Goal: Task Accomplishment & Management: Use online tool/utility

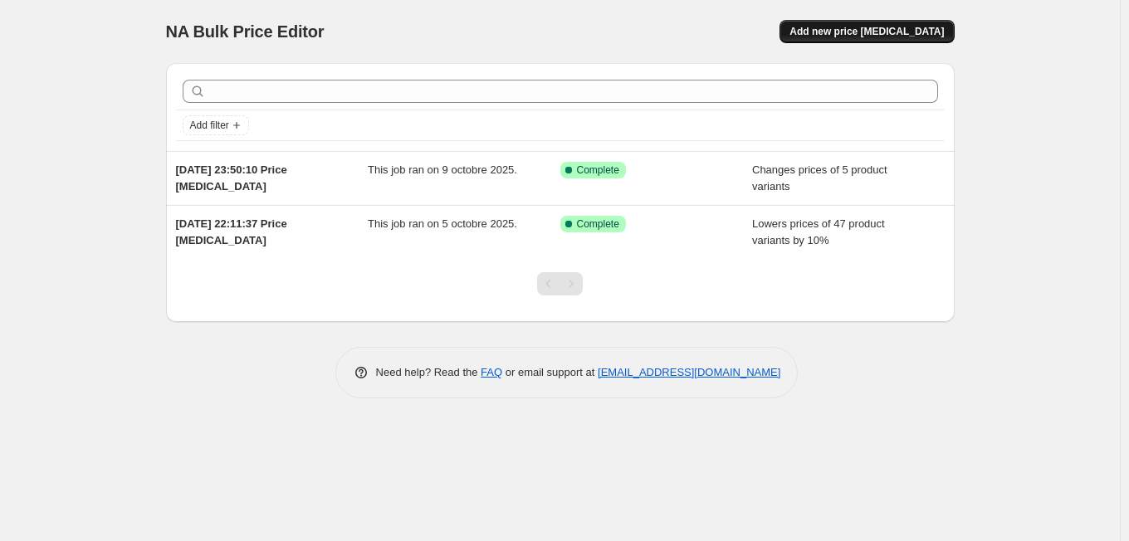
click at [849, 28] on span "Add new price [MEDICAL_DATA]" at bounding box center [867, 31] width 154 height 13
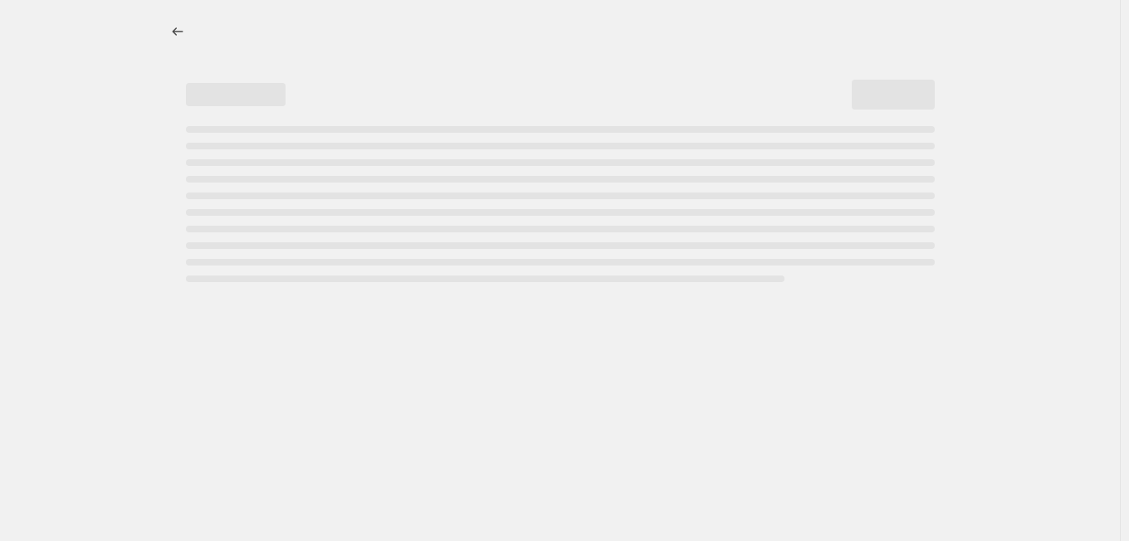
select select "percentage"
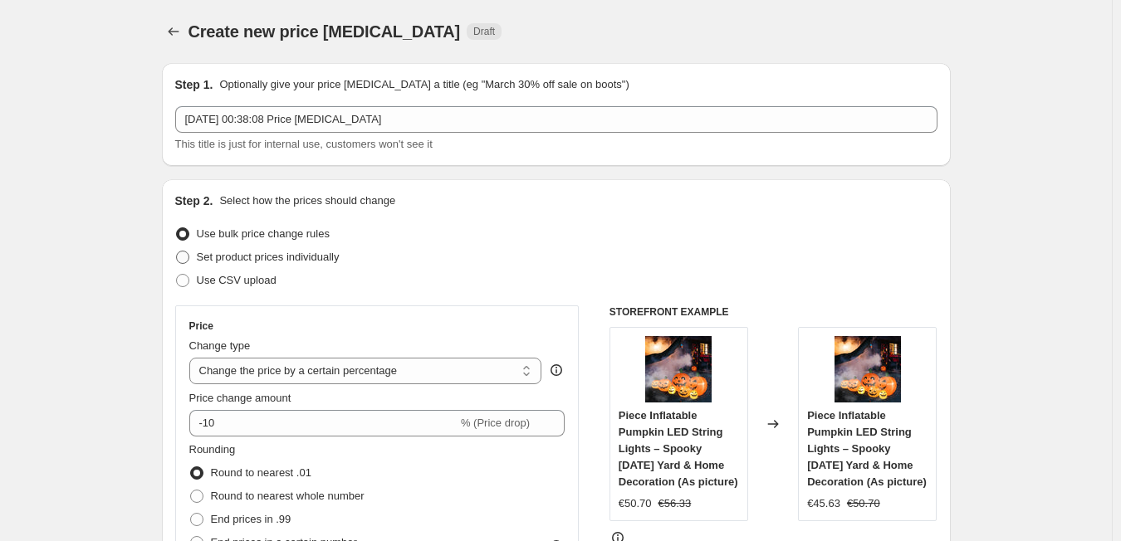
click at [189, 260] on span at bounding box center [182, 257] width 13 height 13
click at [177, 252] on input "Set product prices individually" at bounding box center [176, 251] width 1 height 1
radio input "true"
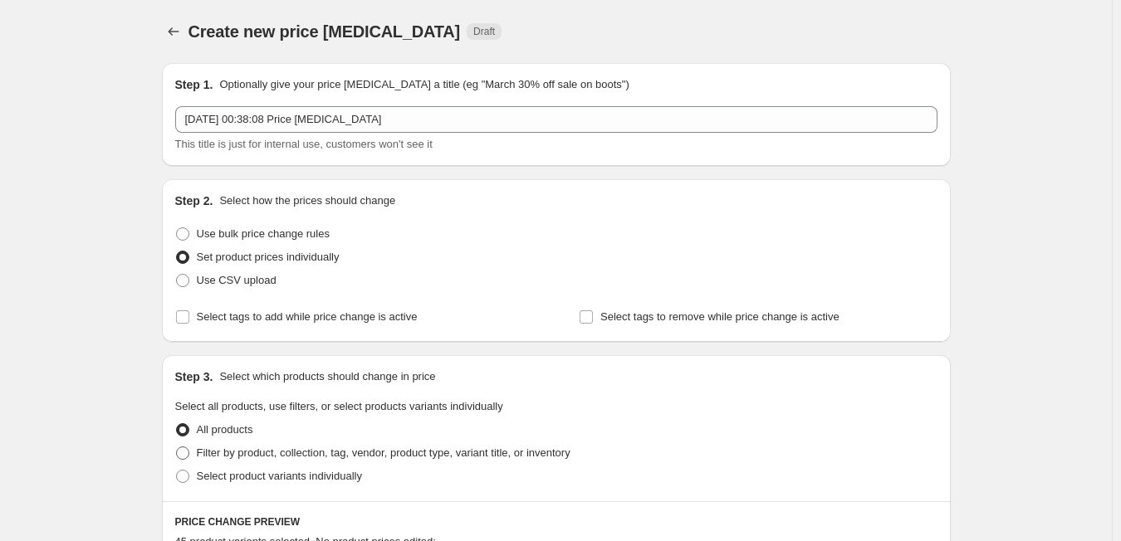
click at [189, 449] on span at bounding box center [182, 453] width 13 height 13
click at [177, 448] on input "Filter by product, collection, tag, vendor, product type, variant title, or inv…" at bounding box center [176, 447] width 1 height 1
radio input "true"
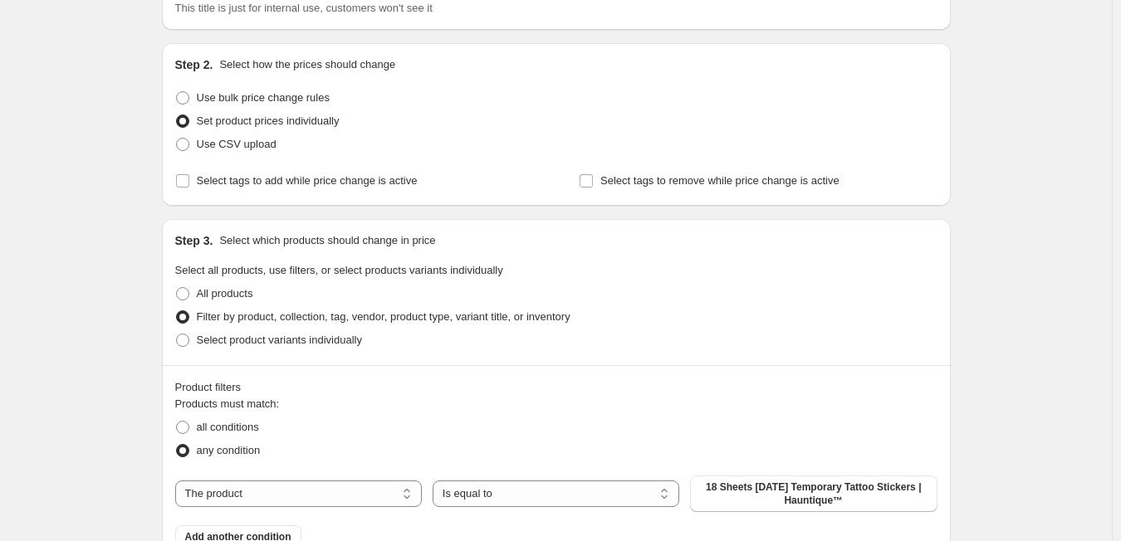
scroll to position [121, 0]
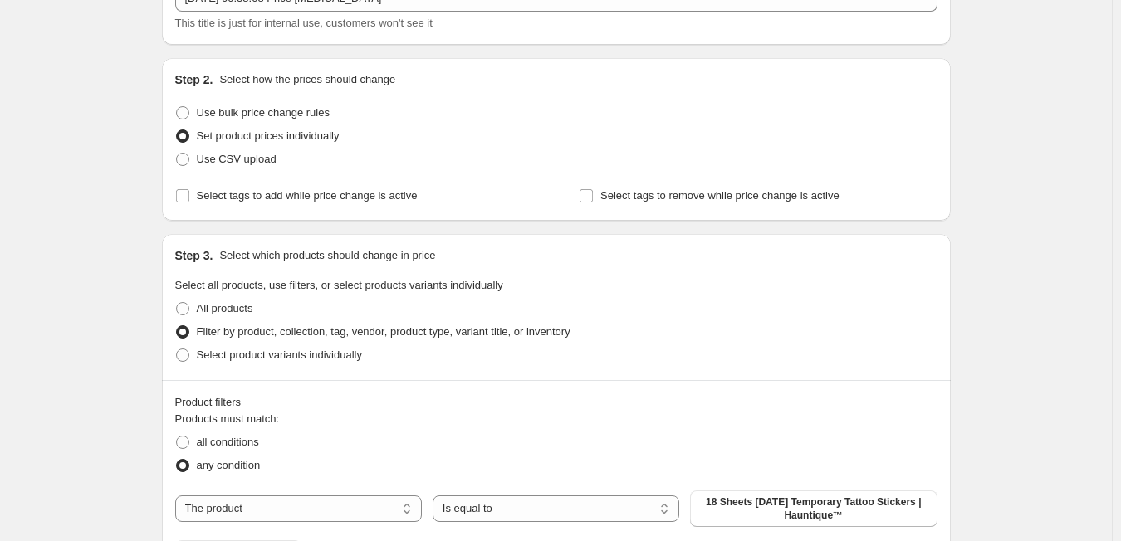
click at [181, 134] on span at bounding box center [182, 136] width 13 height 13
click at [177, 130] on input "Set product prices individually" at bounding box center [176, 130] width 1 height 1
click at [183, 115] on span at bounding box center [182, 112] width 13 height 13
click at [177, 107] on input "Use bulk price change rules" at bounding box center [176, 106] width 1 height 1
radio input "true"
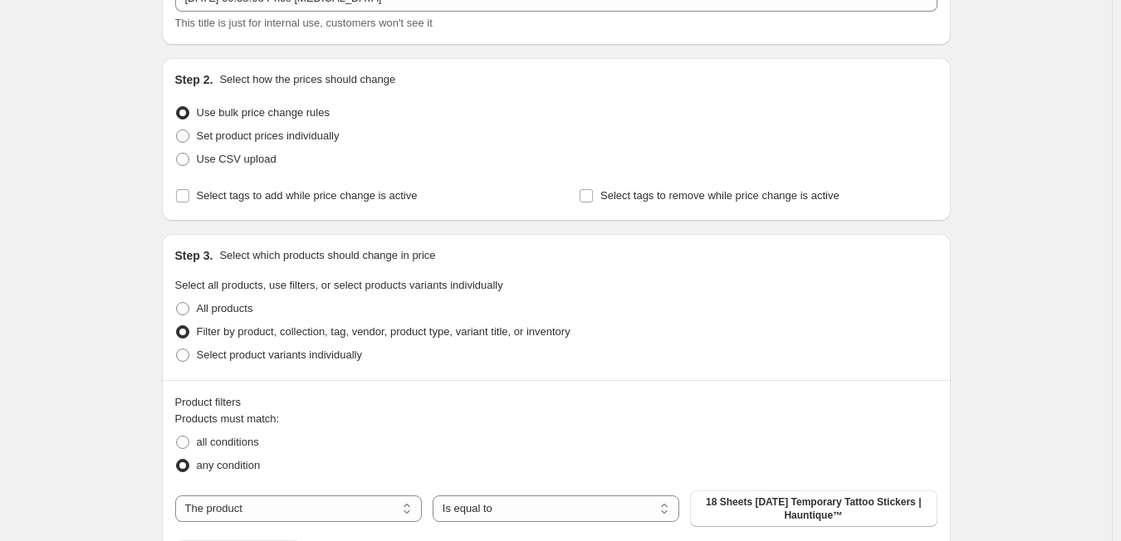
select select "percentage"
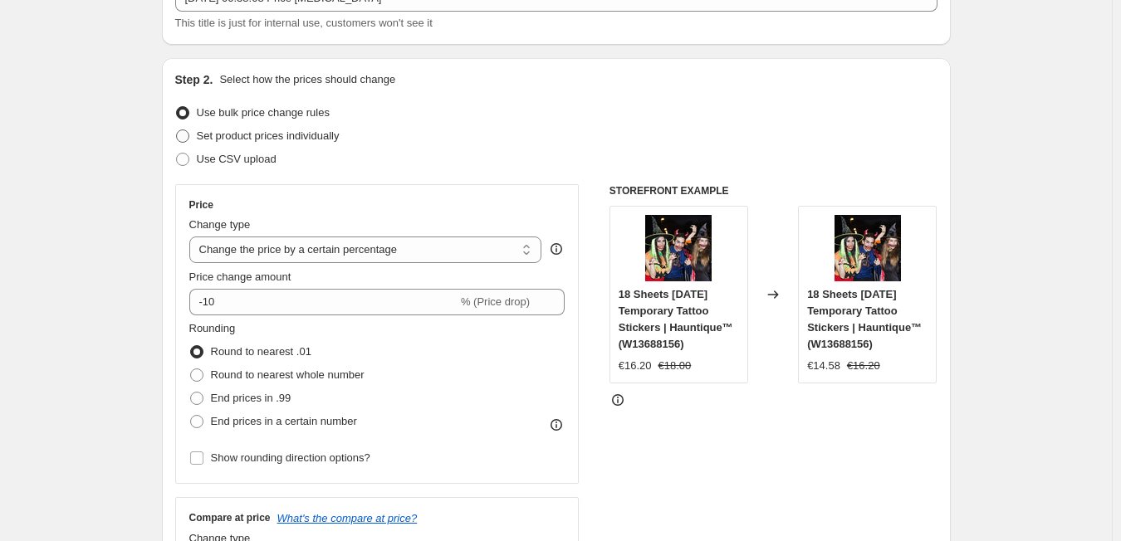
click at [184, 135] on span at bounding box center [182, 136] width 13 height 13
click at [177, 130] on input "Set product prices individually" at bounding box center [176, 130] width 1 height 1
radio input "true"
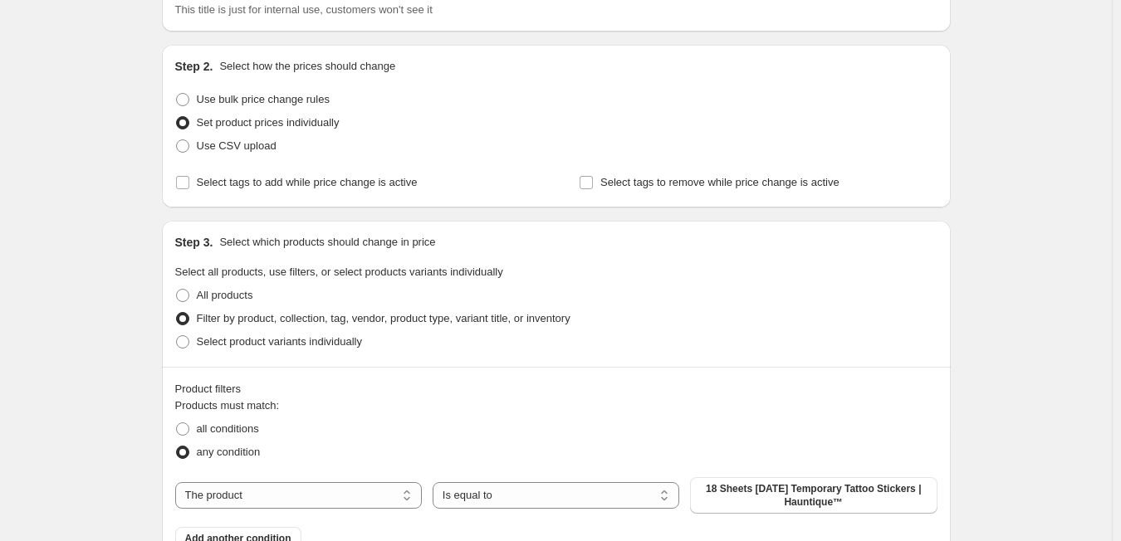
scroll to position [0, 0]
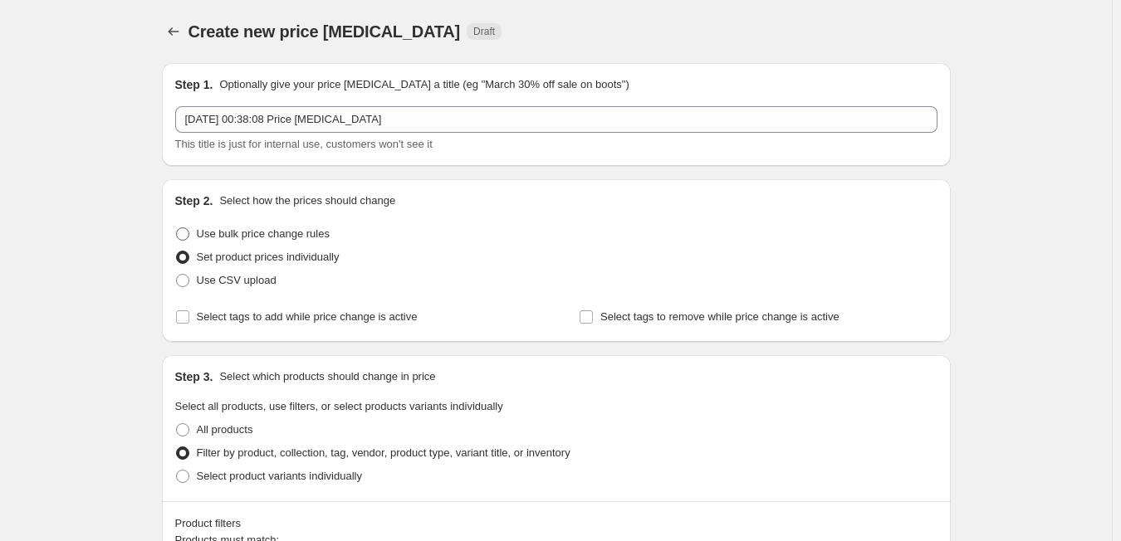
click at [187, 237] on span at bounding box center [182, 234] width 13 height 13
click at [177, 228] on input "Use bulk price change rules" at bounding box center [176, 228] width 1 height 1
radio input "true"
select select "percentage"
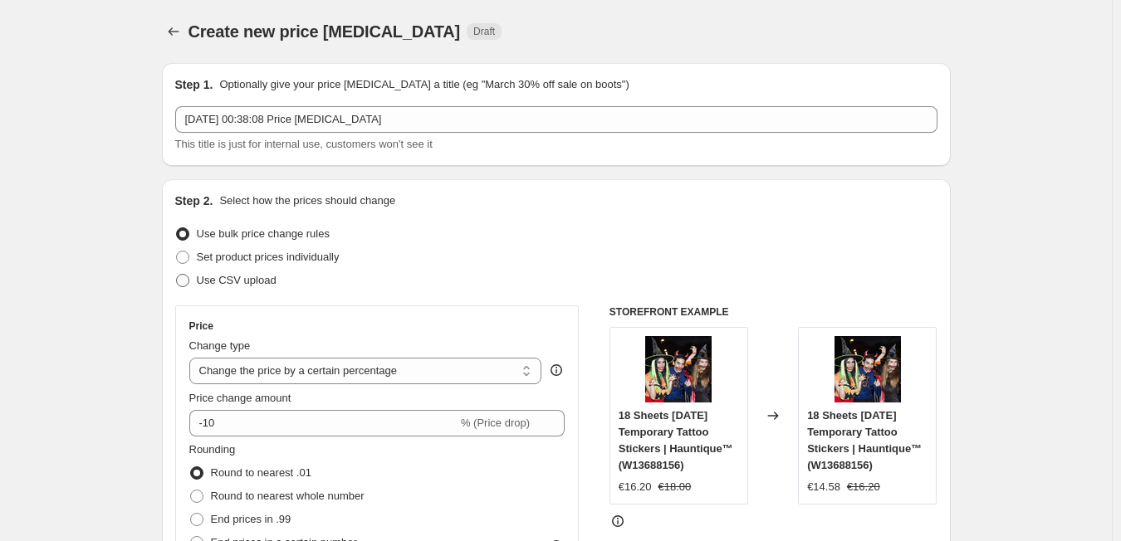
click at [184, 280] on span at bounding box center [182, 280] width 13 height 13
click at [177, 275] on input "Use CSV upload" at bounding box center [176, 274] width 1 height 1
radio input "true"
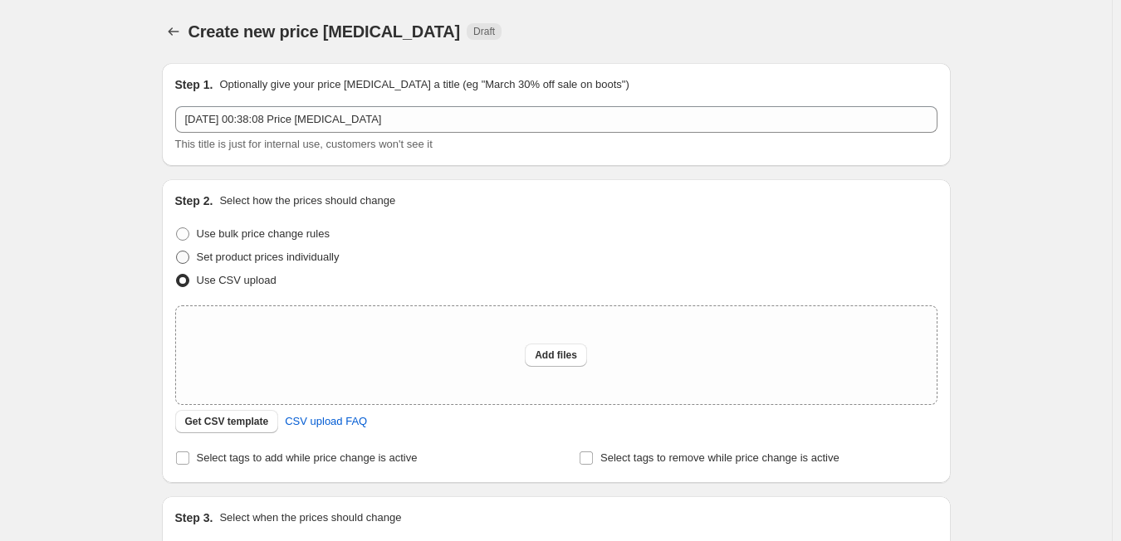
click at [183, 264] on span at bounding box center [182, 257] width 15 height 15
click at [177, 252] on input "Set product prices individually" at bounding box center [176, 251] width 1 height 1
radio input "true"
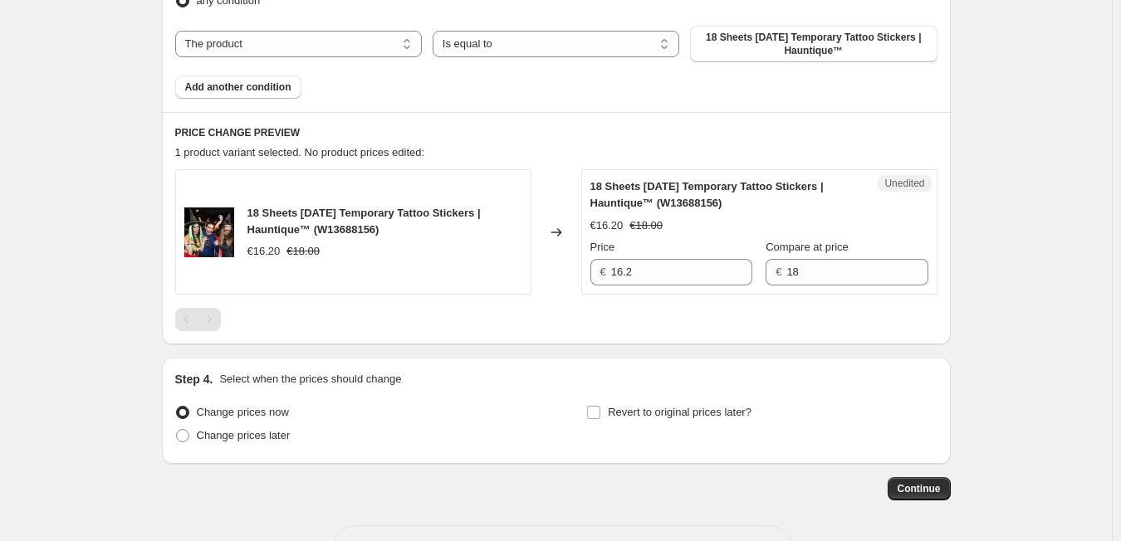
scroll to position [594, 0]
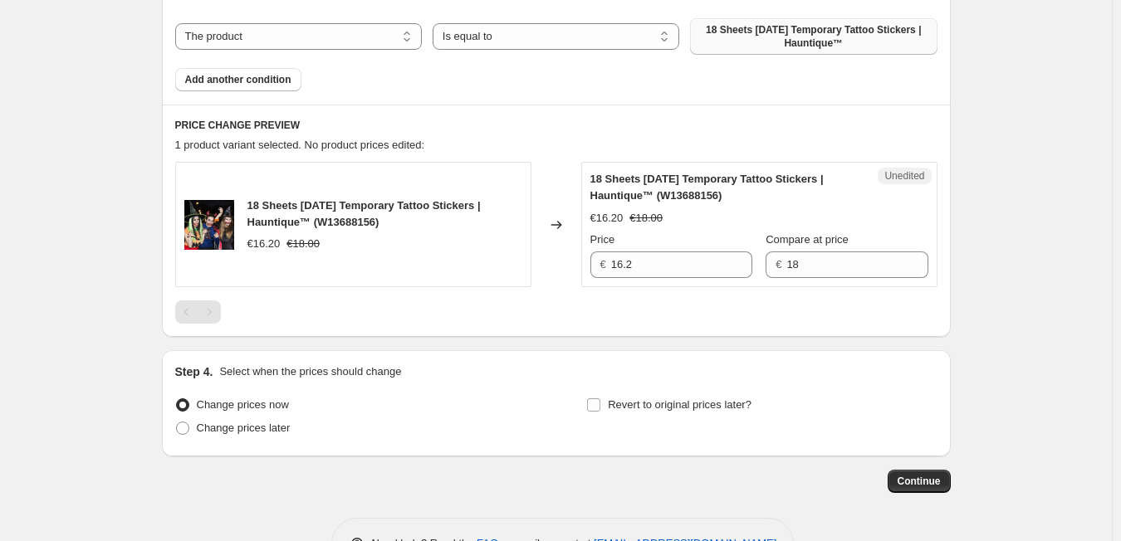
click at [791, 43] on span "18 Sheets [DATE] Temporary Tattoo Stickers | Hauntique™" at bounding box center [813, 36] width 227 height 27
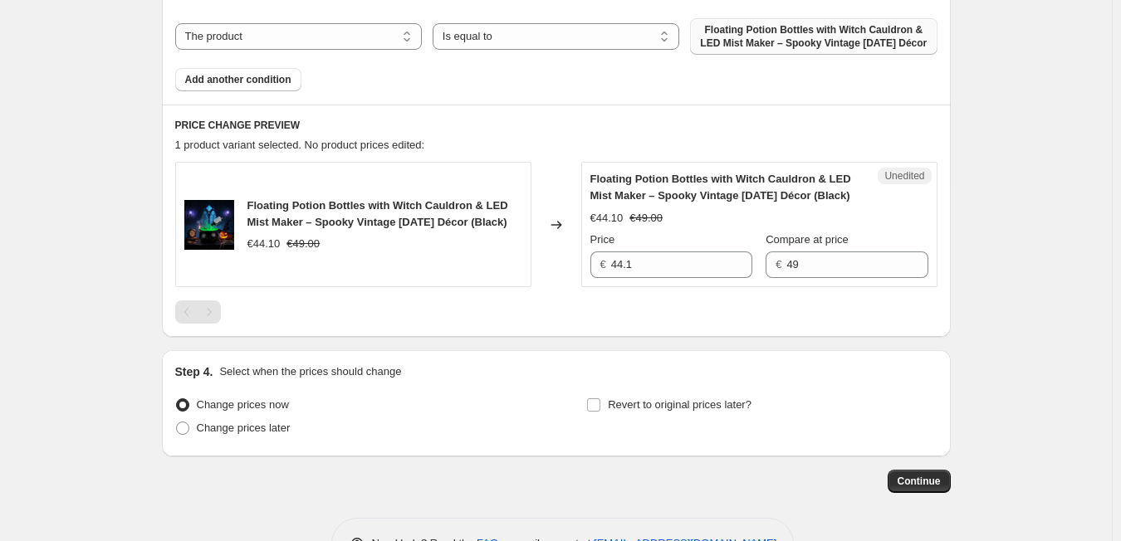
click at [641, 278] on div "Price € 44.1" at bounding box center [671, 255] width 162 height 47
click at [639, 278] on input "44.1" at bounding box center [681, 265] width 141 height 27
type input "42.2"
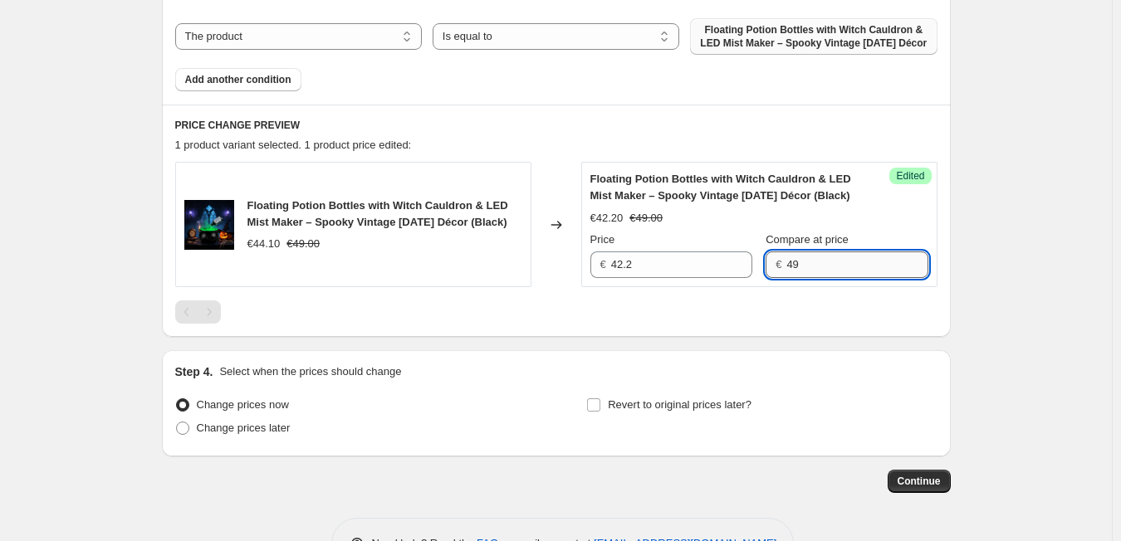
click at [808, 278] on input "49" at bounding box center [856, 265] width 141 height 27
type input "54.86"
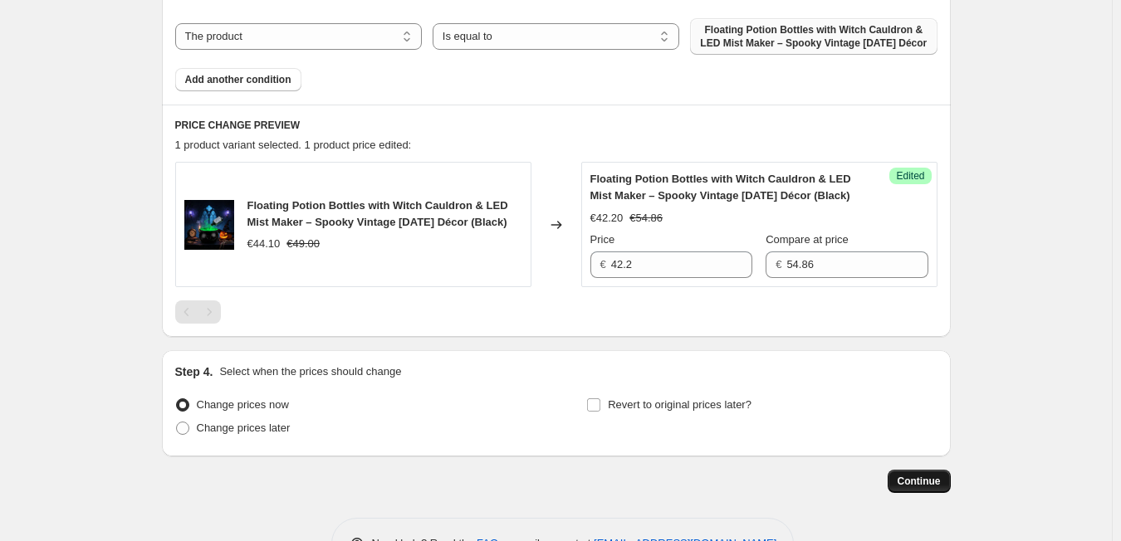
click at [931, 488] on span "Continue" at bounding box center [919, 481] width 43 height 13
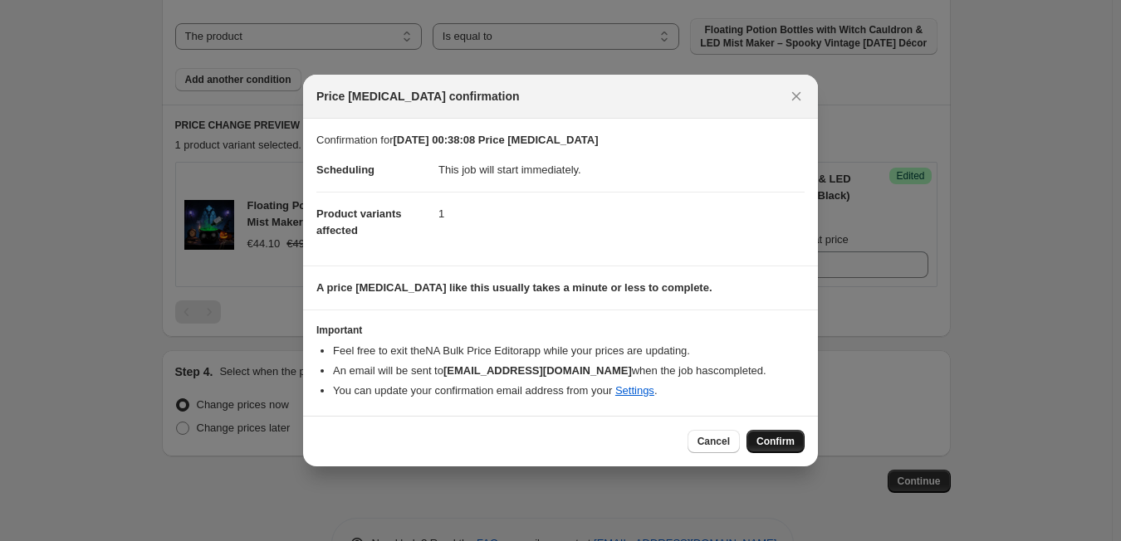
click at [776, 431] on button "Confirm" at bounding box center [776, 441] width 58 height 23
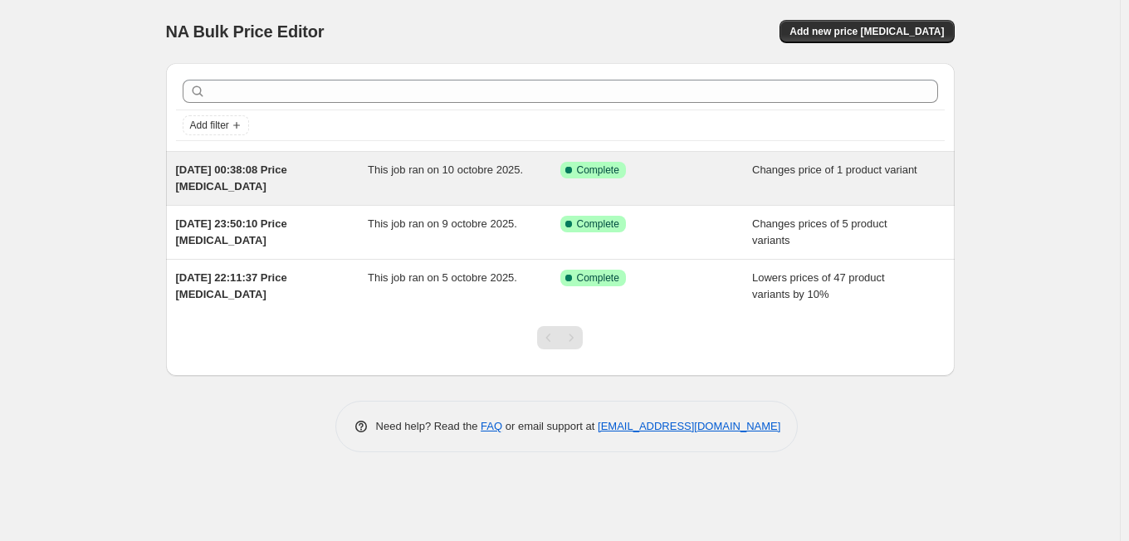
click at [783, 174] on span "Changes price of 1 product variant" at bounding box center [834, 170] width 165 height 12
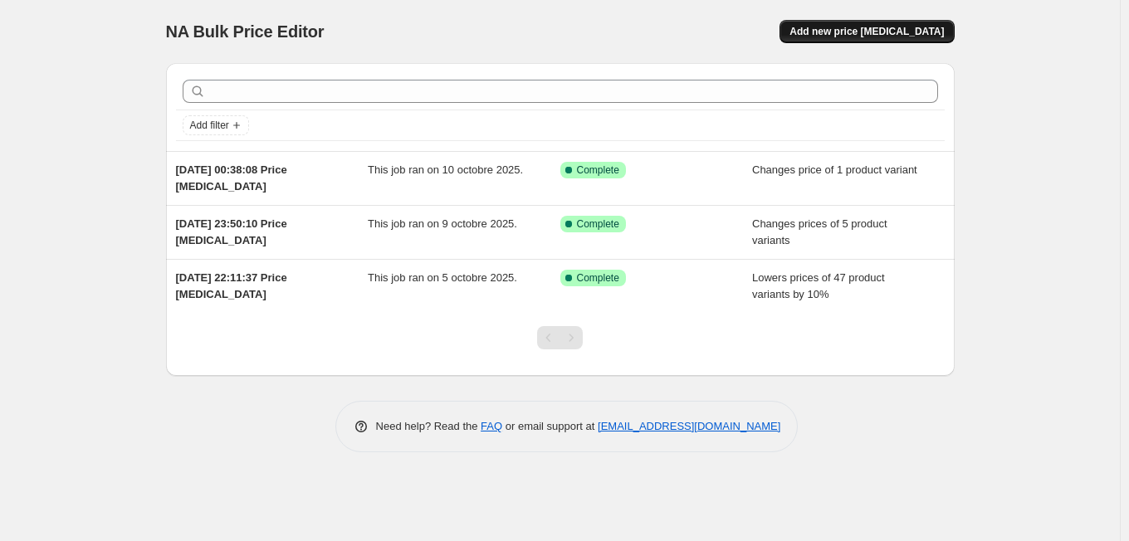
click at [862, 37] on span "Add new price [MEDICAL_DATA]" at bounding box center [867, 31] width 154 height 13
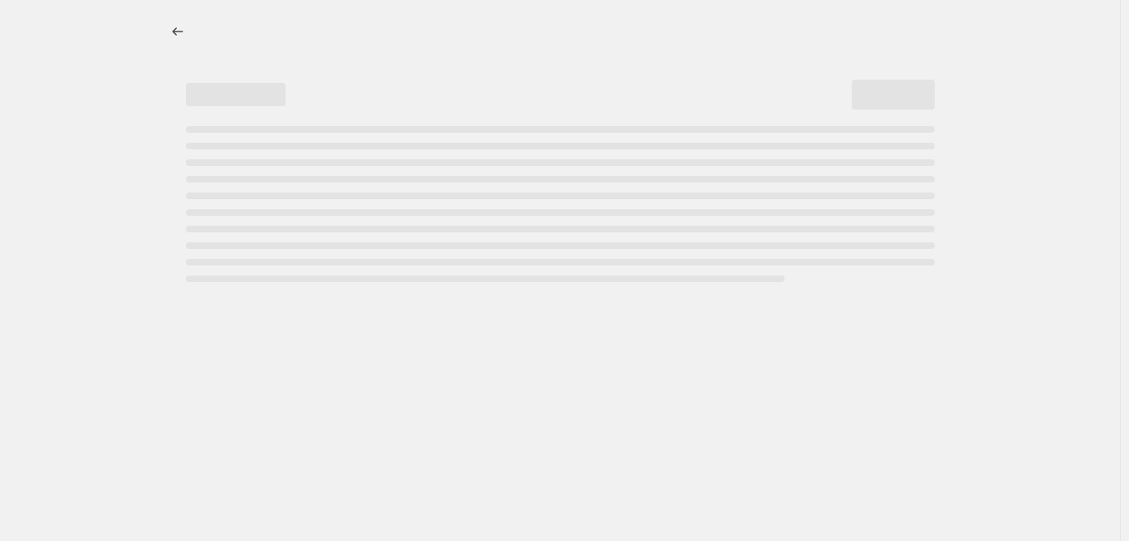
select select "percentage"
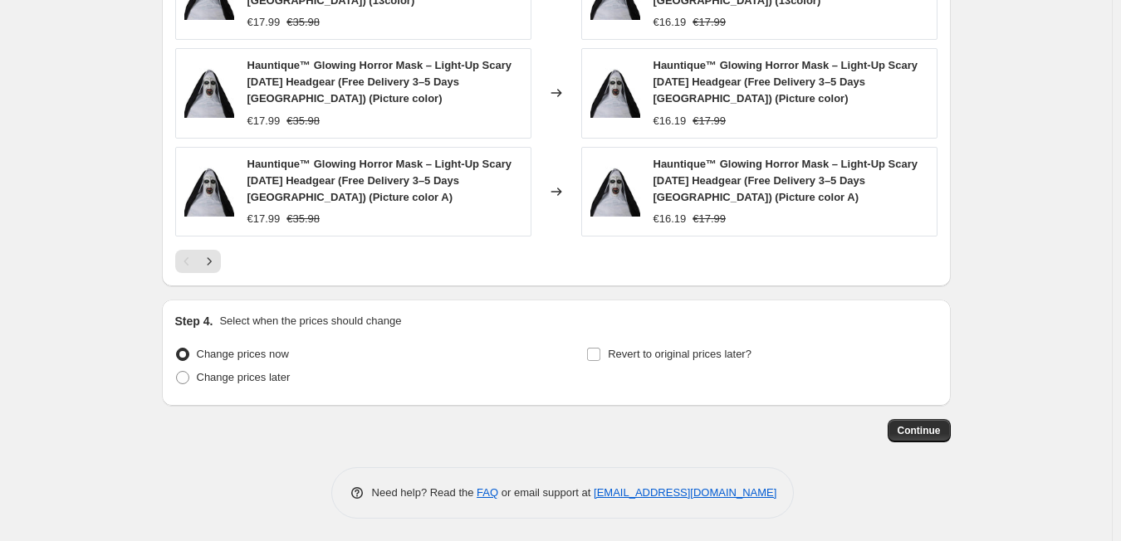
scroll to position [1212, 0]
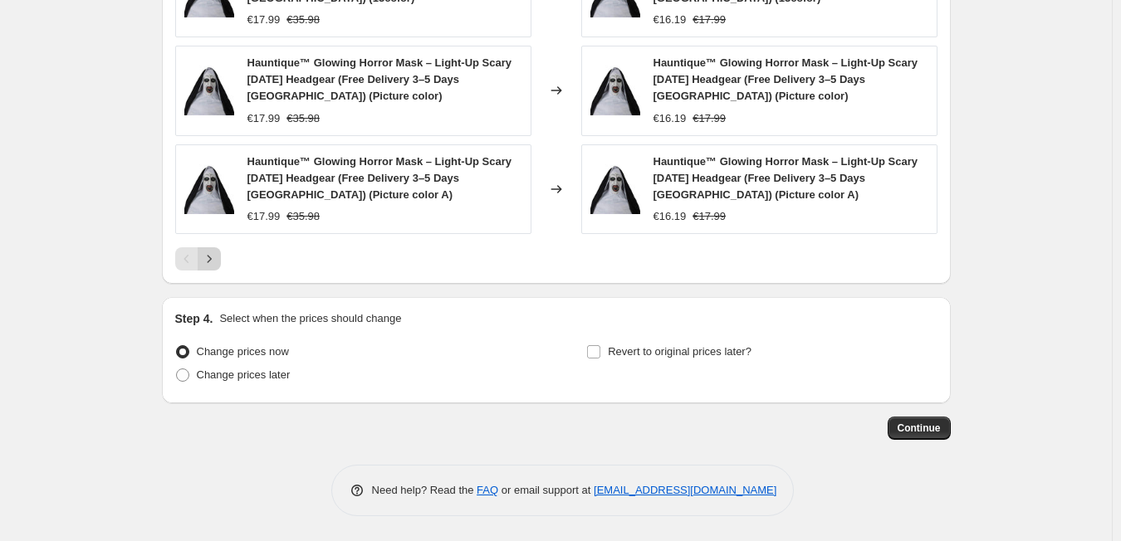
click at [213, 262] on icon "Next" at bounding box center [209, 259] width 17 height 17
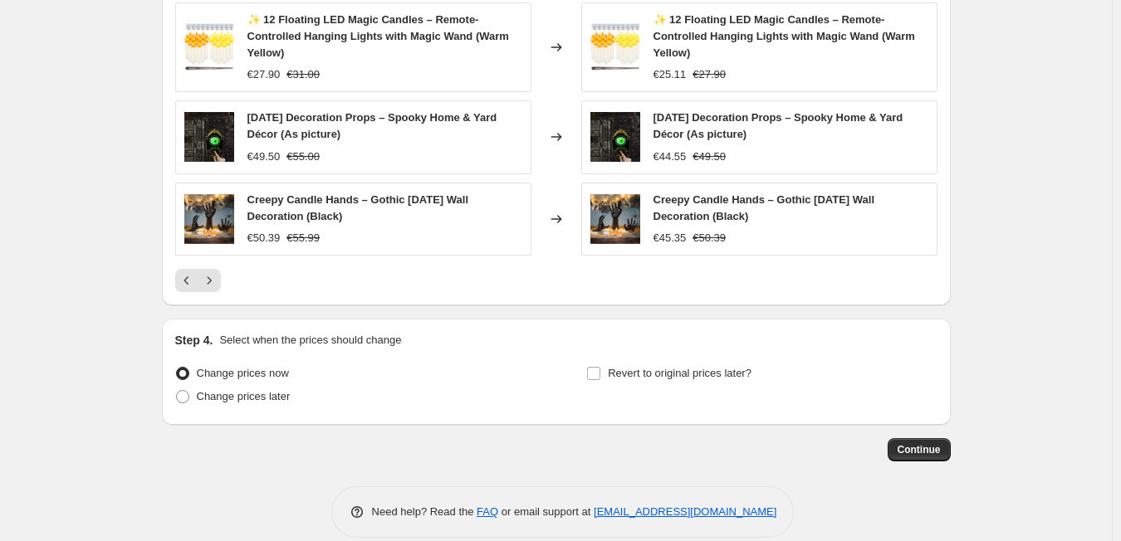
scroll to position [1196, 0]
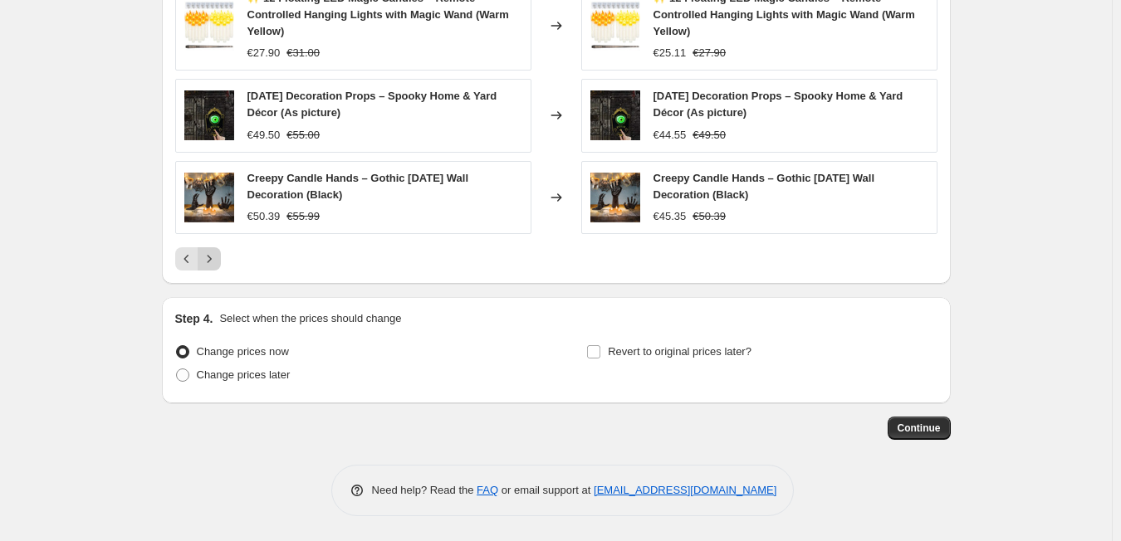
click at [209, 258] on icon "Next" at bounding box center [209, 259] width 17 height 17
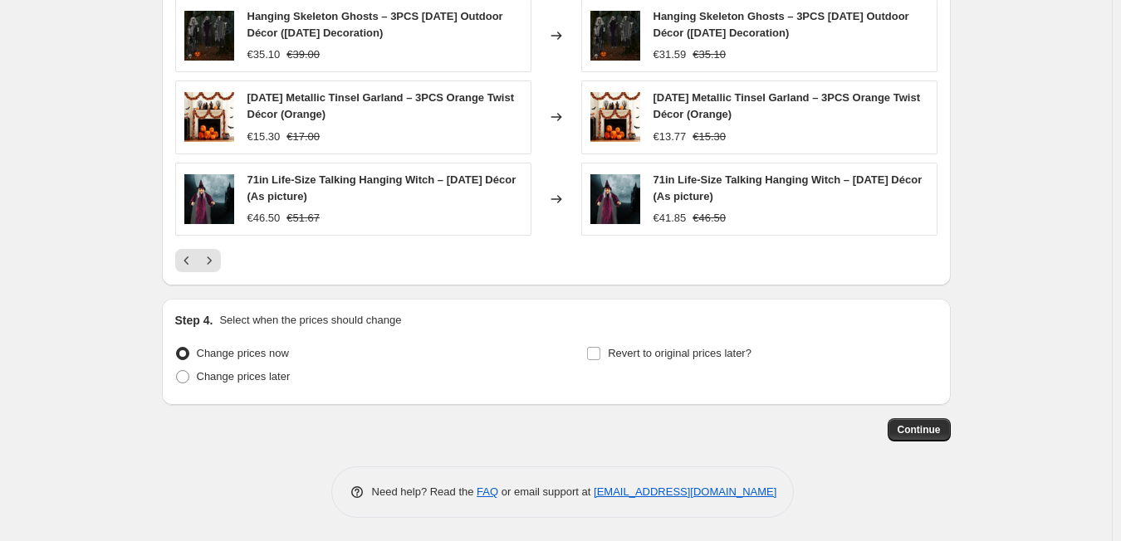
scroll to position [1146, 0]
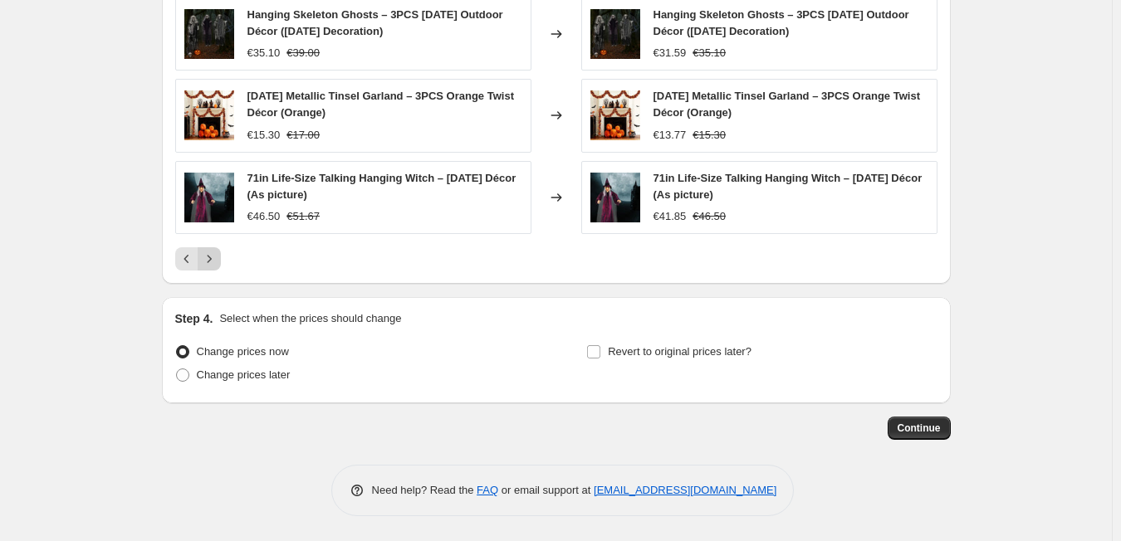
click at [215, 261] on icon "Next" at bounding box center [209, 259] width 17 height 17
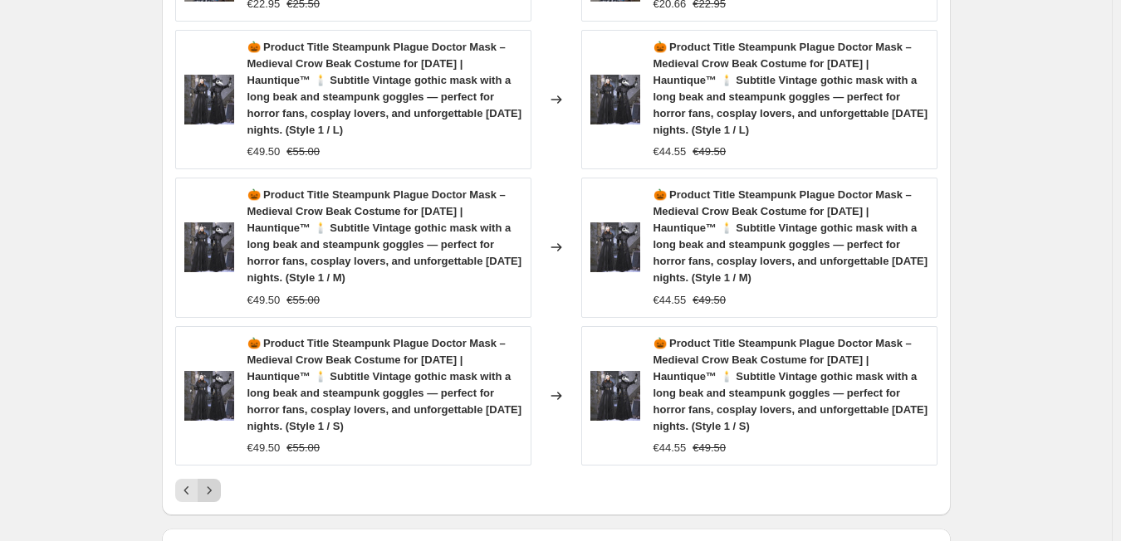
click at [214, 482] on icon "Next" at bounding box center [209, 490] width 17 height 17
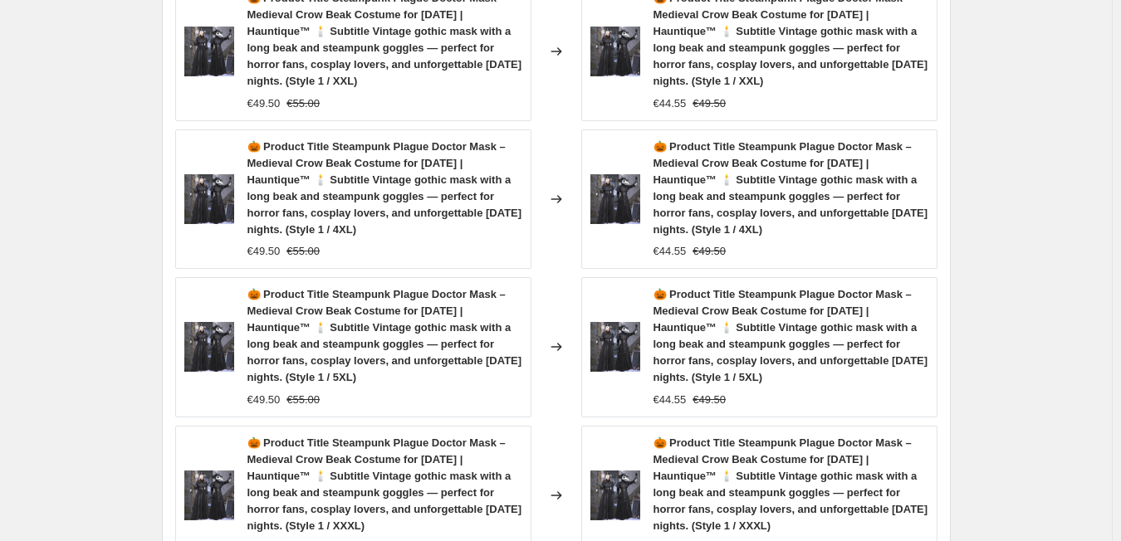
scroll to position [1478, 0]
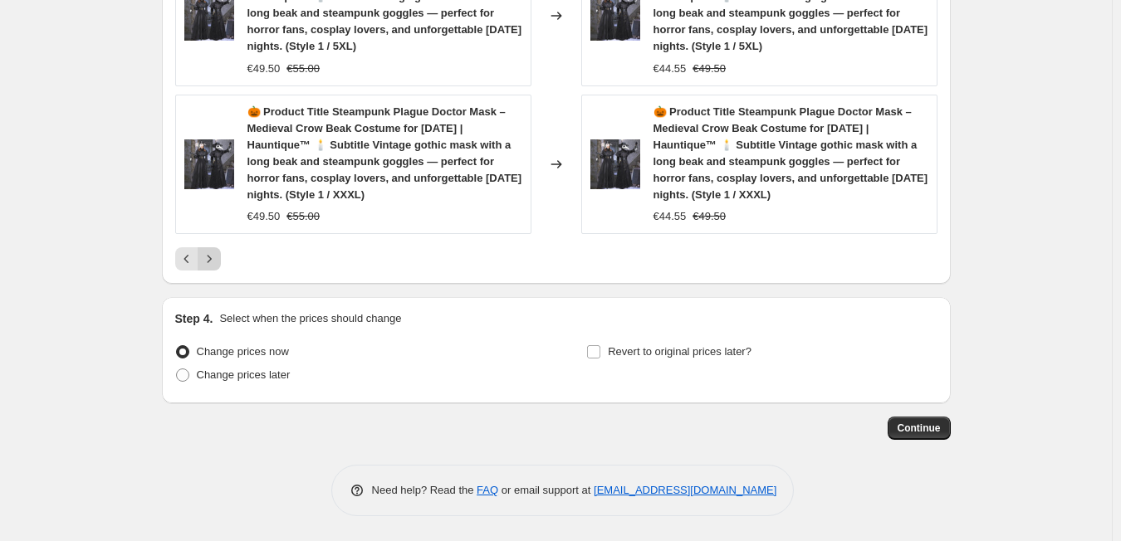
click at [211, 261] on icon "Next" at bounding box center [209, 258] width 4 height 7
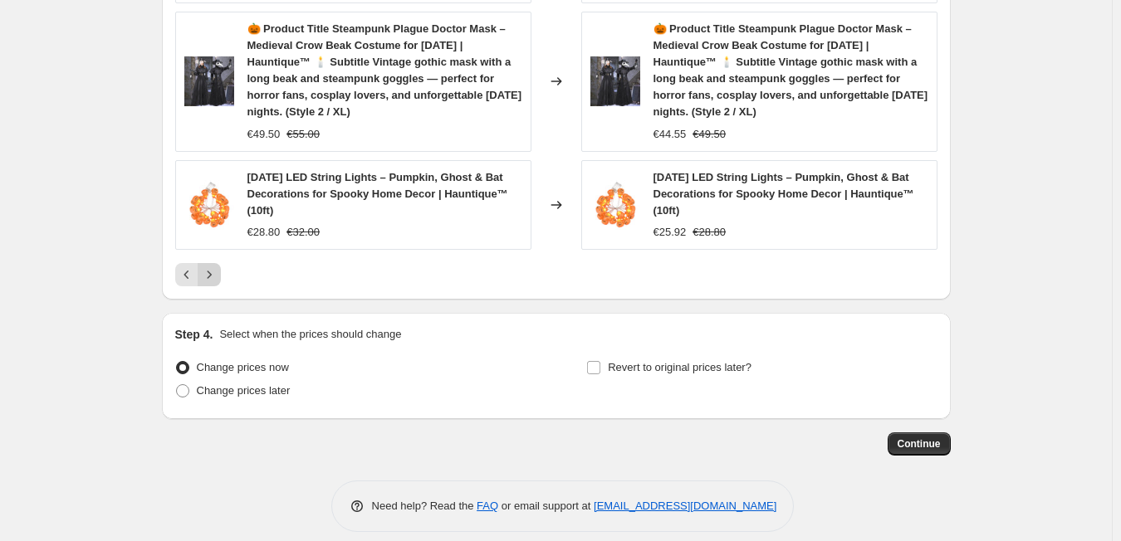
scroll to position [1428, 0]
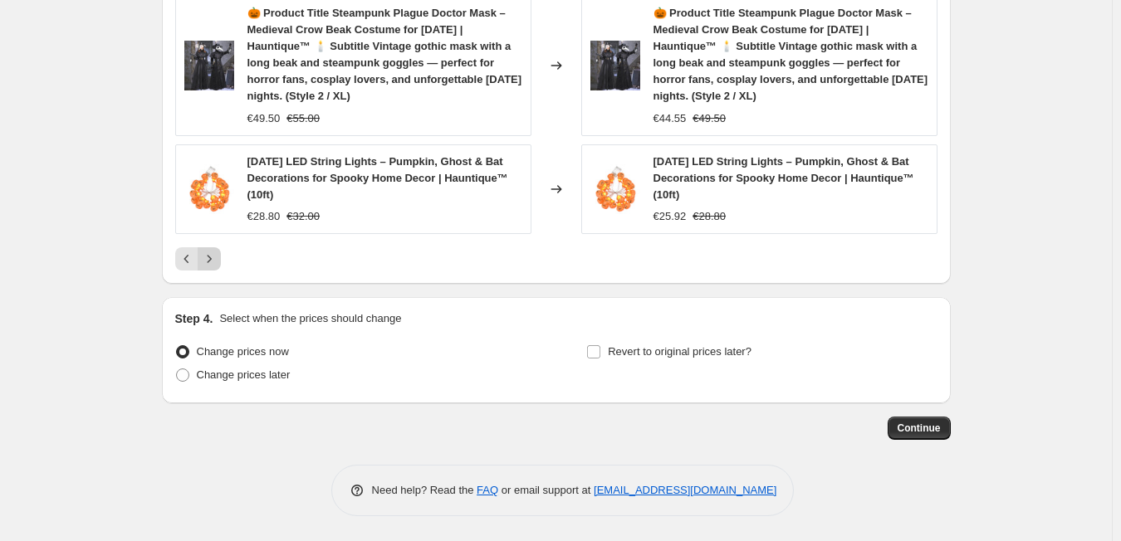
click at [211, 261] on icon "Next" at bounding box center [209, 258] width 4 height 7
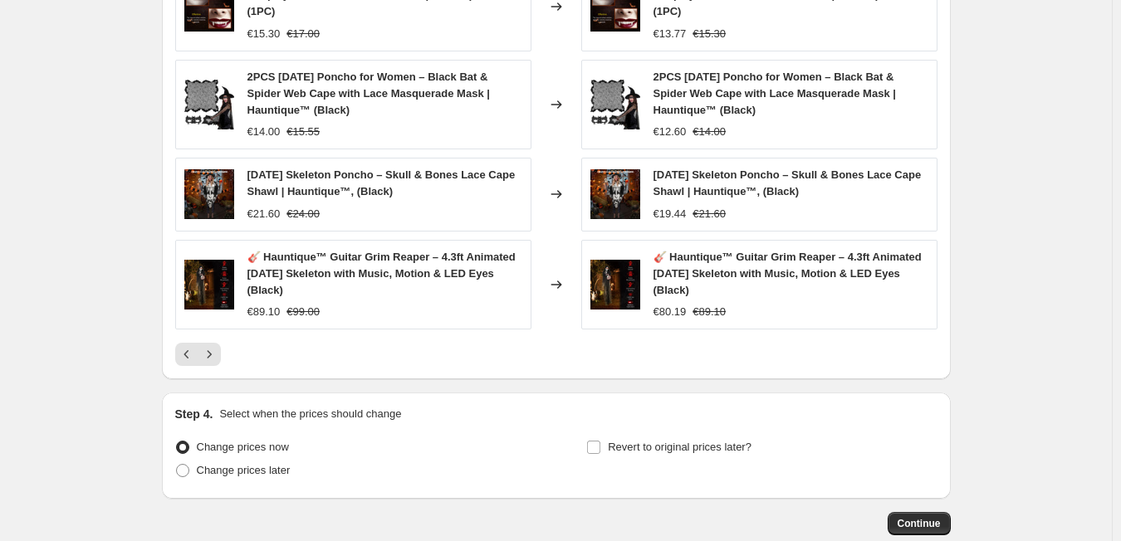
scroll to position [1103, 0]
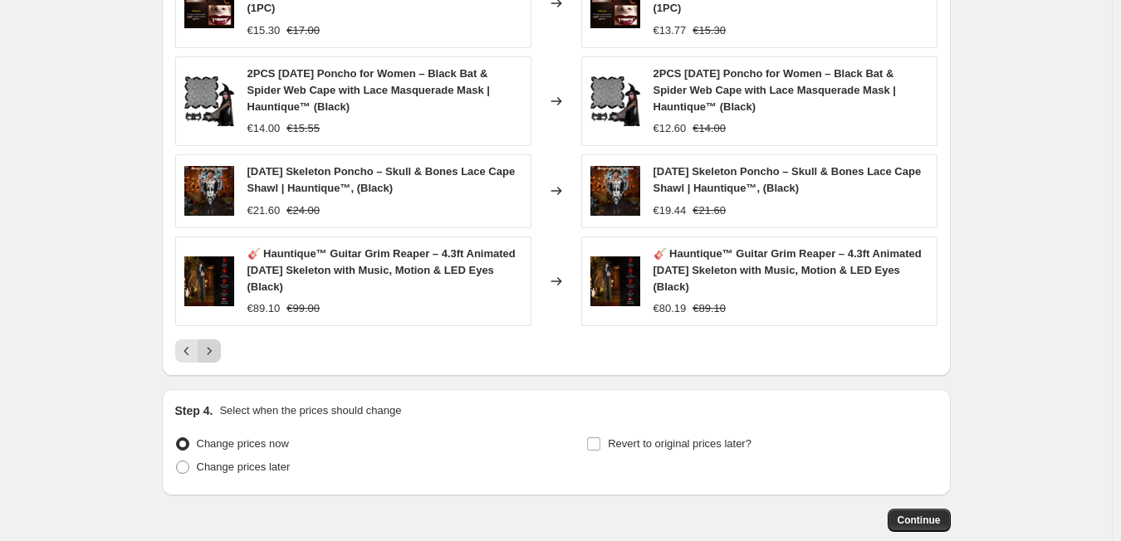
click at [218, 343] on icon "Next" at bounding box center [209, 351] width 17 height 17
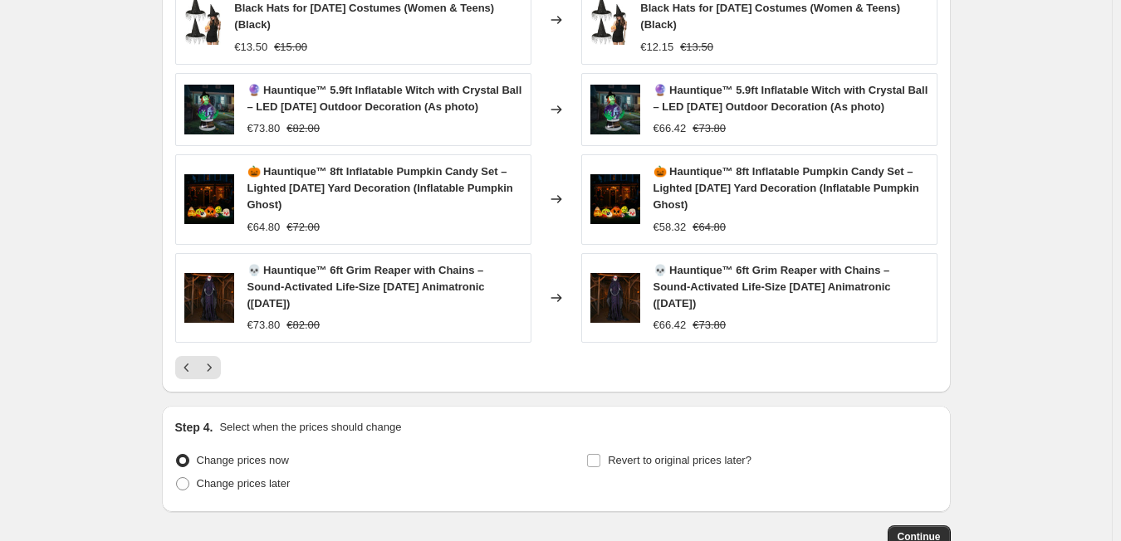
click at [628, 120] on img at bounding box center [615, 110] width 50 height 50
click at [407, 97] on span "🔮 Hauntique™ 5.9ft Inflatable Witch with Crystal Ball – LED [DATE] Outdoor Deco…" at bounding box center [384, 98] width 275 height 29
click at [561, 109] on icon at bounding box center [556, 108] width 11 height 7
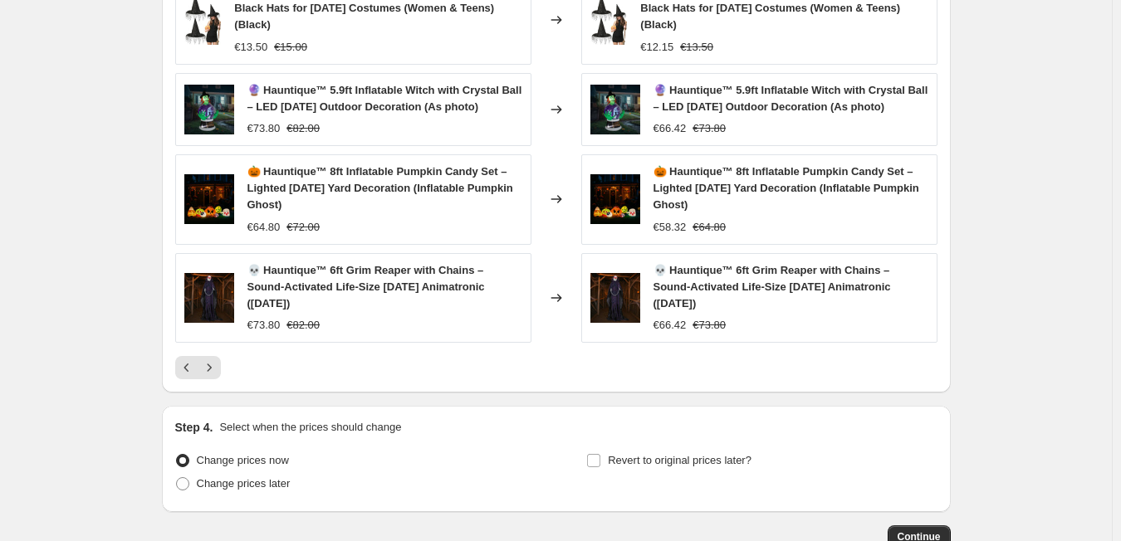
click at [795, 88] on span "🔮 Hauntique™ 5.9ft Inflatable Witch with Crystal Ball – LED [DATE] Outdoor Deco…" at bounding box center [791, 98] width 275 height 29
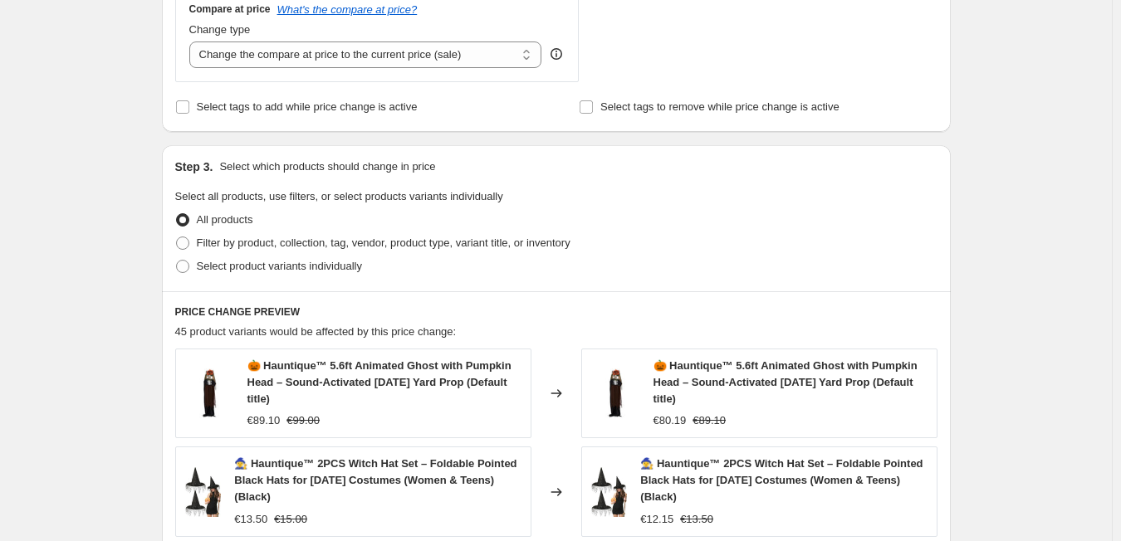
scroll to position [624, 0]
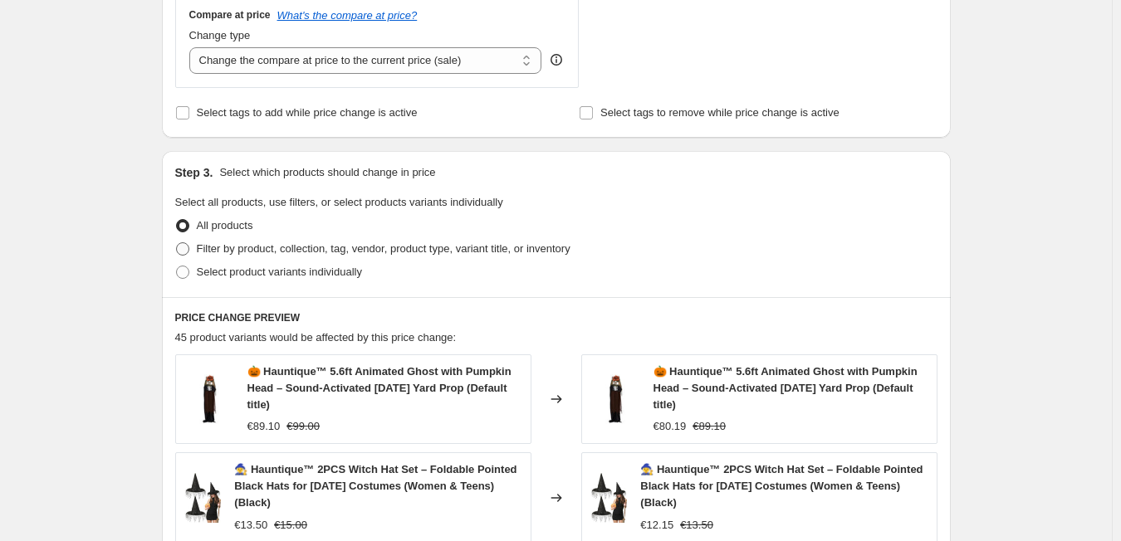
click at [188, 250] on span at bounding box center [182, 248] width 13 height 13
click at [177, 243] on input "Filter by product, collection, tag, vendor, product type, variant title, or inv…" at bounding box center [176, 242] width 1 height 1
radio input "true"
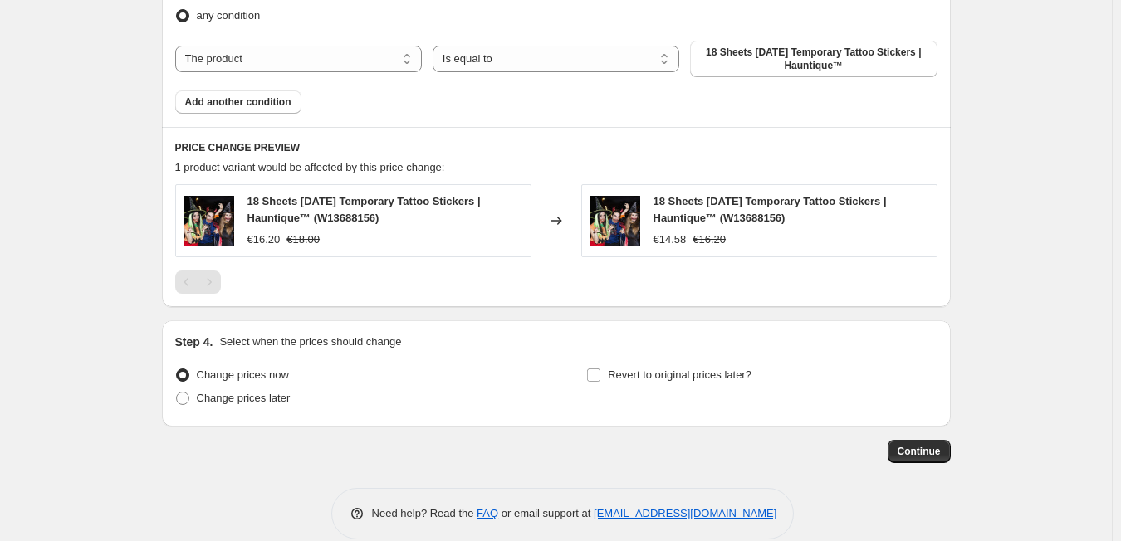
scroll to position [994, 0]
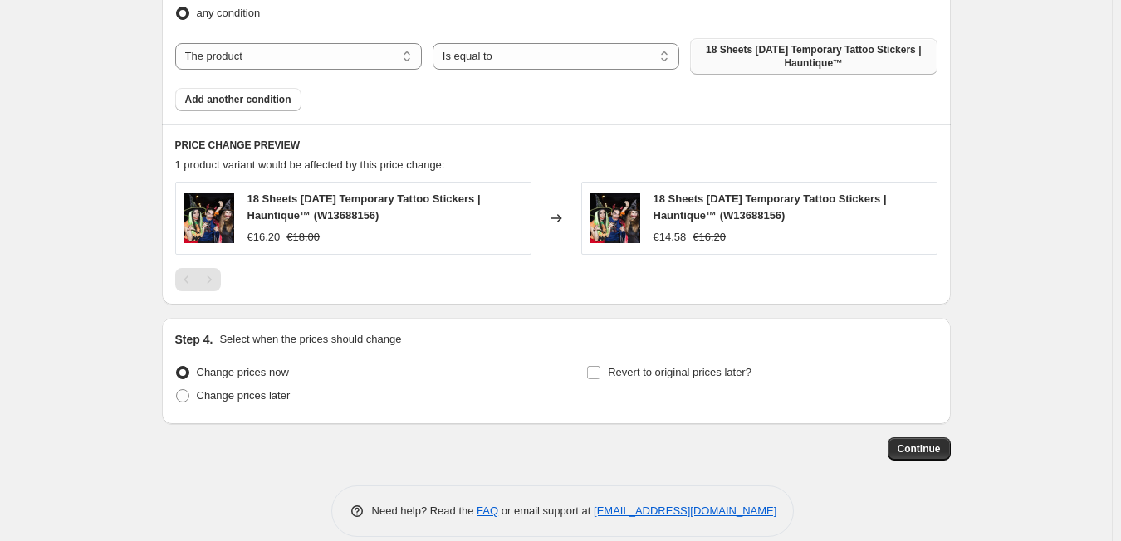
click at [830, 47] on span "18 Sheets [DATE] Temporary Tattoo Stickers | Hauntique™" at bounding box center [813, 56] width 227 height 27
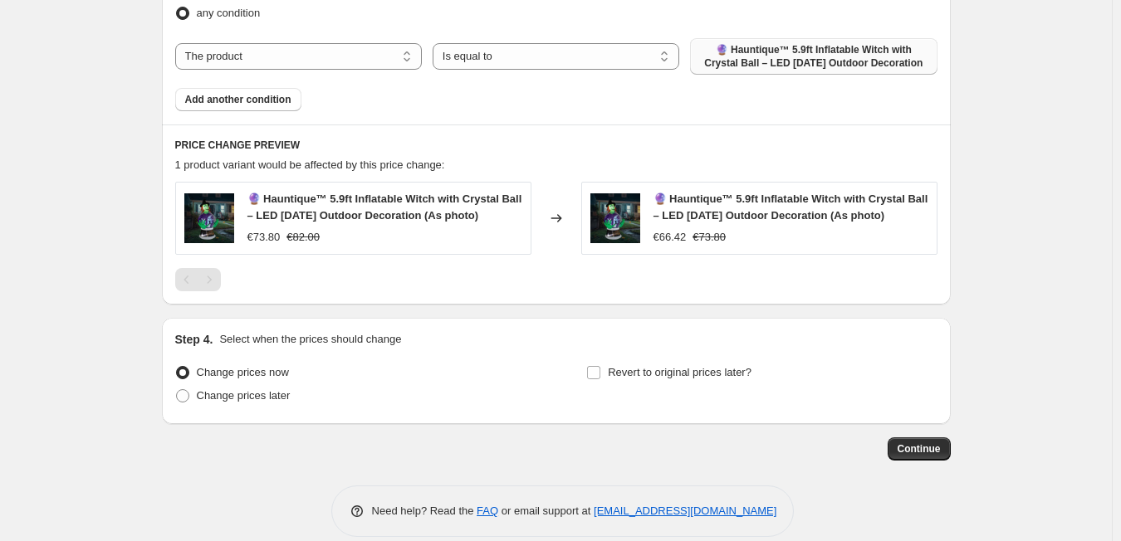
click at [724, 232] on strike "€73.80" at bounding box center [709, 237] width 33 height 17
click at [664, 217] on span "🔮 Hauntique™ 5.9ft Inflatable Witch with Crystal Ball – LED [DATE] Outdoor Deco…" at bounding box center [791, 207] width 275 height 29
click at [397, 225] on div "🔮 Hauntique™ 5.9ft Inflatable Witch with Crystal Ball – LED [DATE] Outdoor Deco…" at bounding box center [384, 218] width 275 height 55
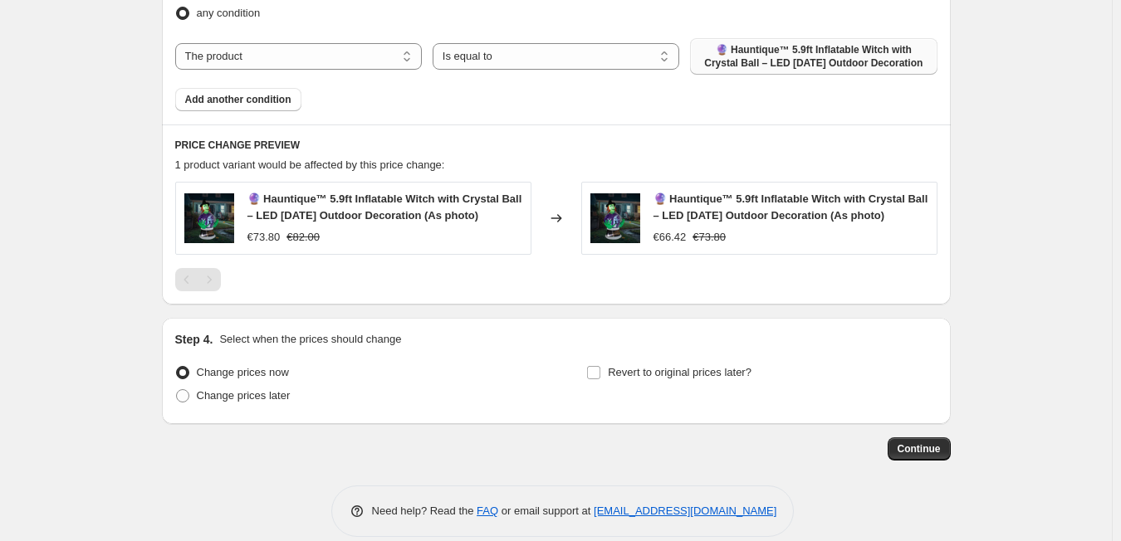
click at [397, 225] on div "🔮 Hauntique™ 5.9ft Inflatable Witch with Crystal Ball – LED [DATE] Outdoor Deco…" at bounding box center [384, 218] width 275 height 55
click at [933, 451] on span "Continue" at bounding box center [919, 449] width 43 height 13
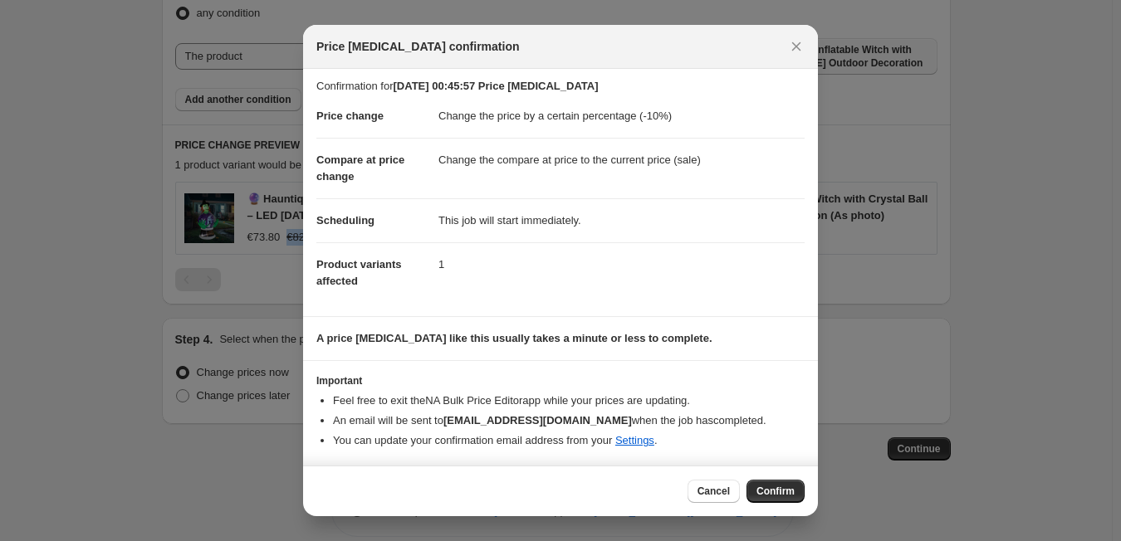
scroll to position [0, 0]
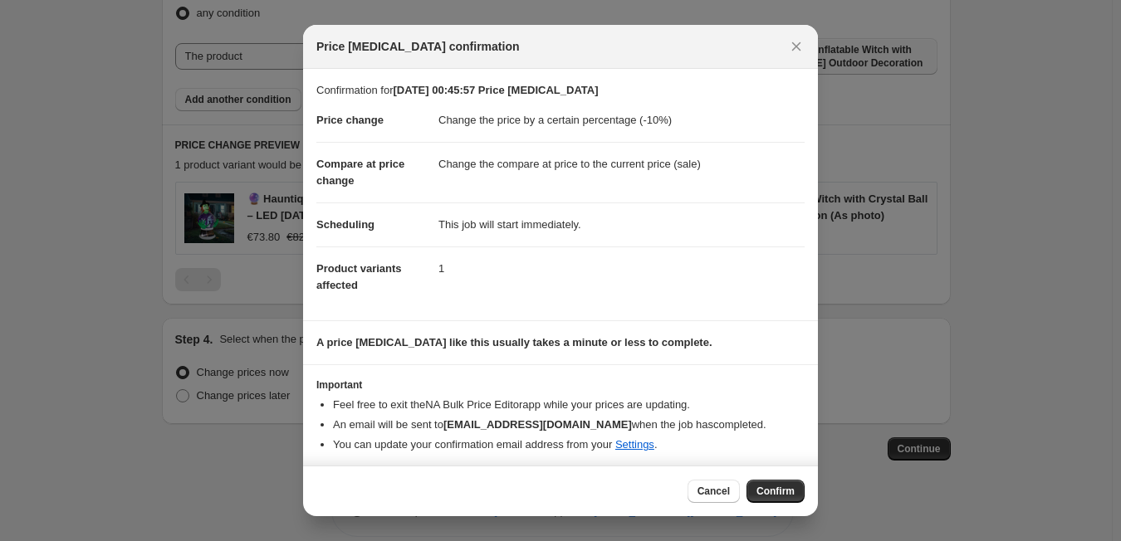
click at [551, 218] on dd "This job will start immediately." at bounding box center [621, 225] width 366 height 44
click at [789, 56] on button "Close" at bounding box center [796, 46] width 23 height 23
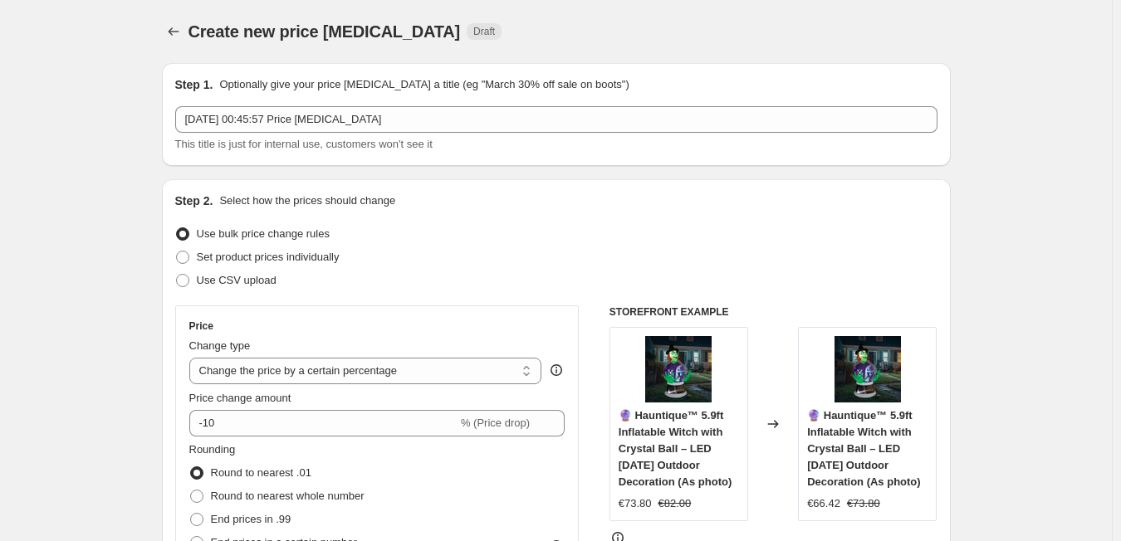
scroll to position [994, 0]
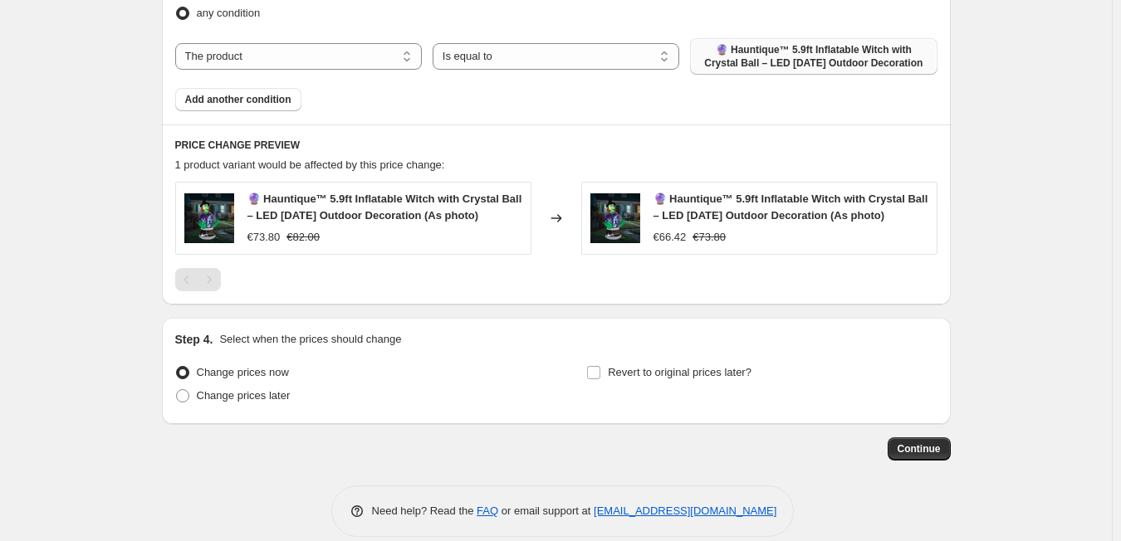
click at [716, 209] on span "🔮 Hauntique™ 5.9ft Inflatable Witch with Crystal Ball – LED [DATE] Outdoor Deco…" at bounding box center [791, 207] width 275 height 29
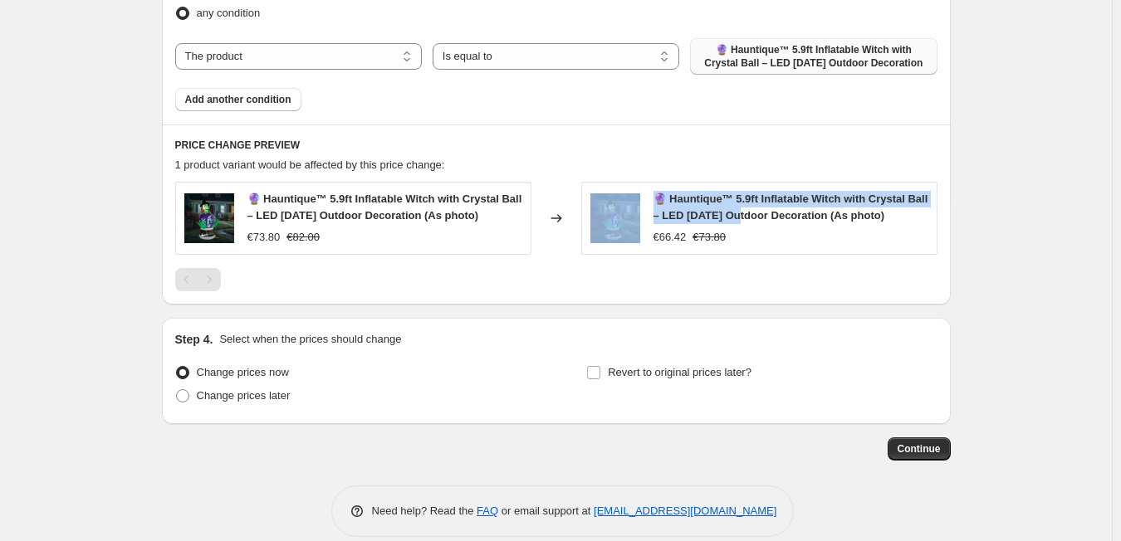
drag, startPoint x: 716, startPoint y: 209, endPoint x: 640, endPoint y: 234, distance: 79.6
click at [640, 234] on div "🔮 Hauntique™ 5.9ft Inflatable Witch with Crystal Ball – LED [DATE] Outdoor Deco…" at bounding box center [759, 218] width 356 height 73
click at [617, 227] on img at bounding box center [615, 218] width 50 height 50
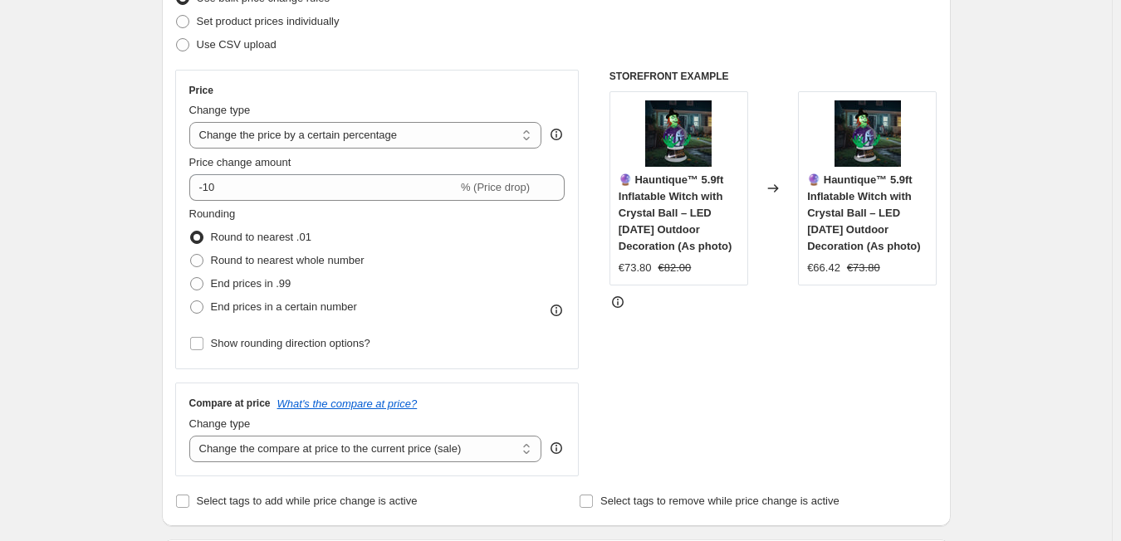
scroll to position [182, 0]
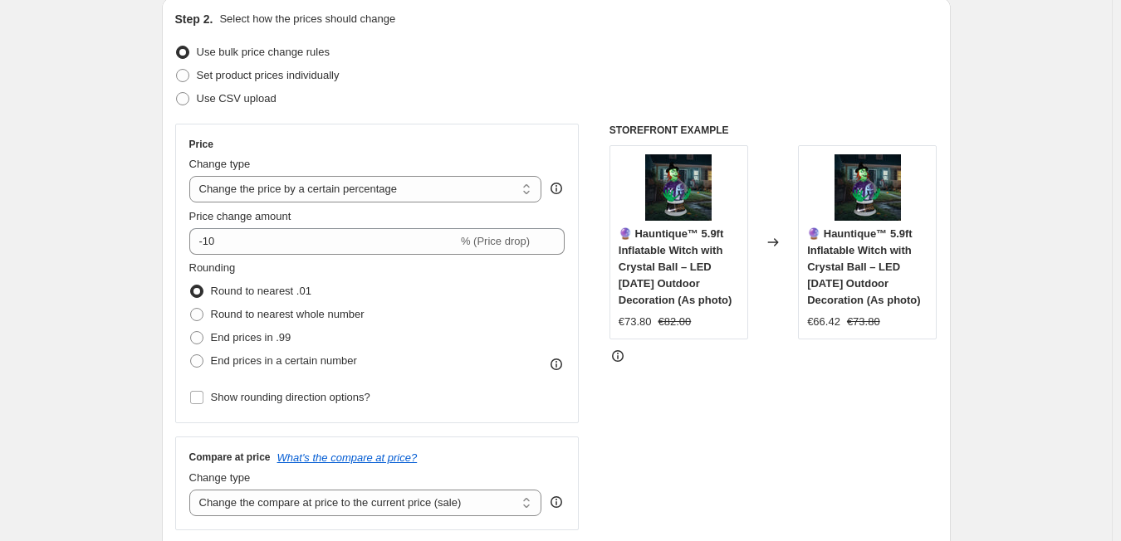
click at [911, 174] on div "🔮 Hauntique™ 5.9ft Inflatable Witch with Crystal Ball – LED [DATE] Outdoor Deco…" at bounding box center [867, 242] width 139 height 194
click at [690, 208] on img at bounding box center [678, 187] width 66 height 66
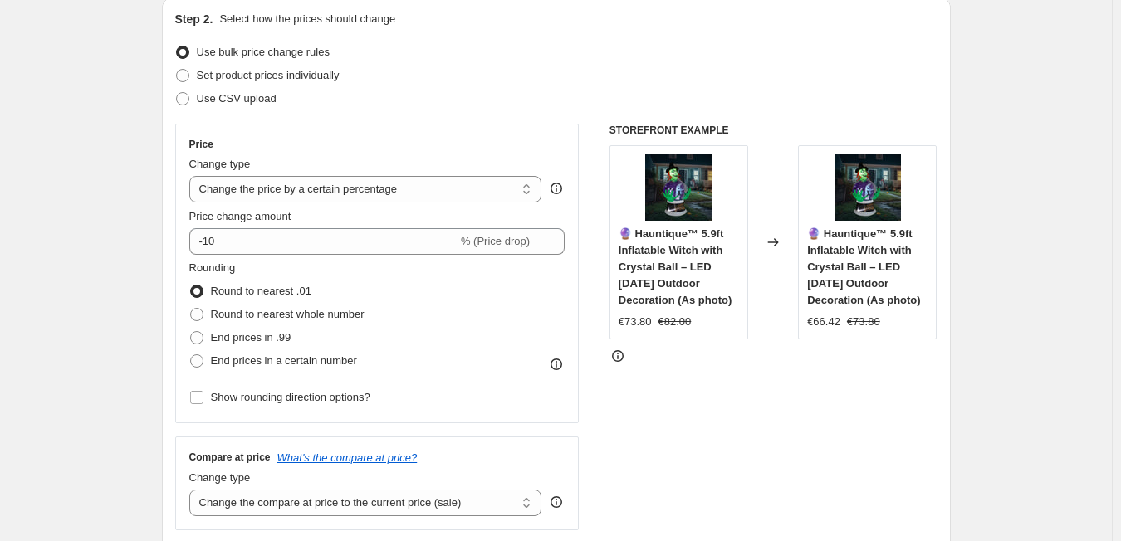
click at [779, 249] on icon at bounding box center [773, 242] width 17 height 17
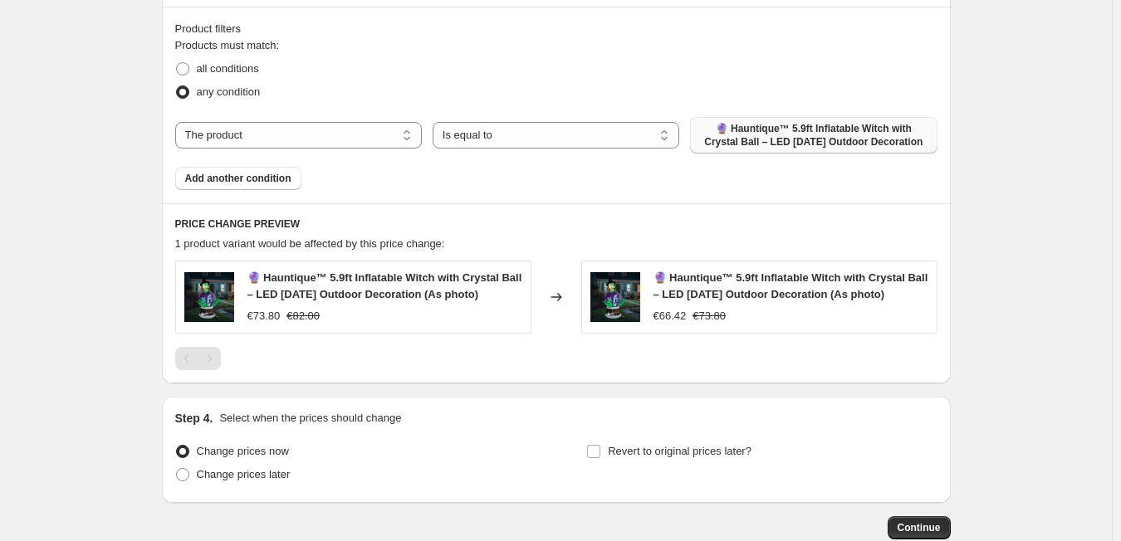
scroll to position [918, 0]
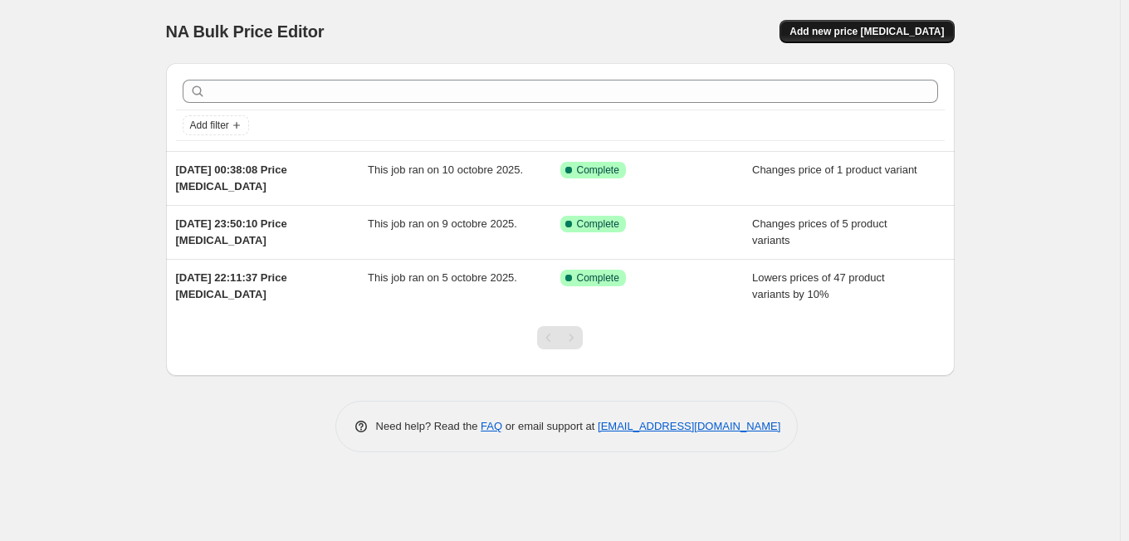
click at [856, 39] on button "Add new price [MEDICAL_DATA]" at bounding box center [867, 31] width 174 height 23
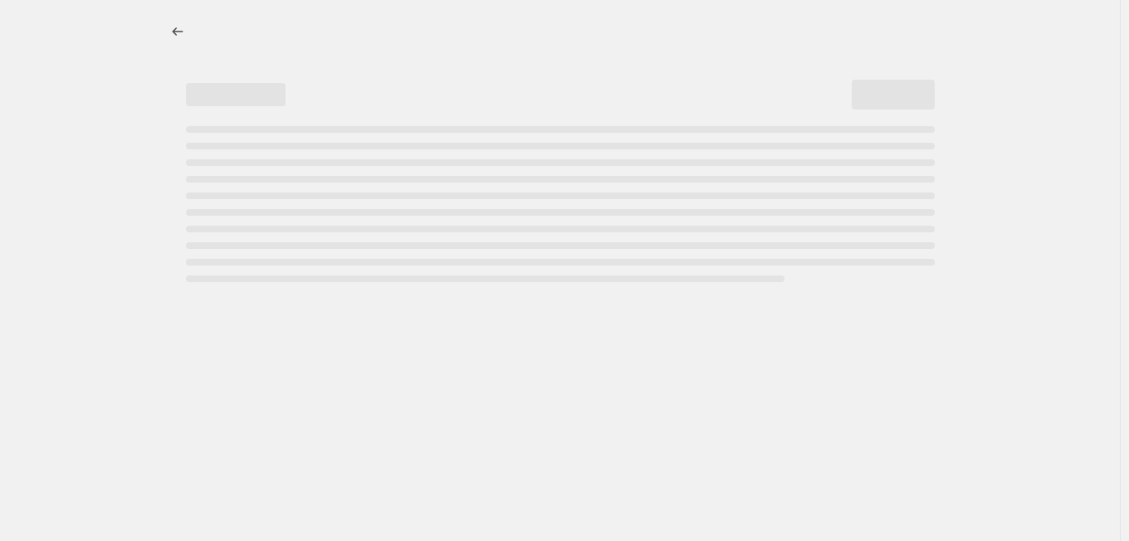
select select "percentage"
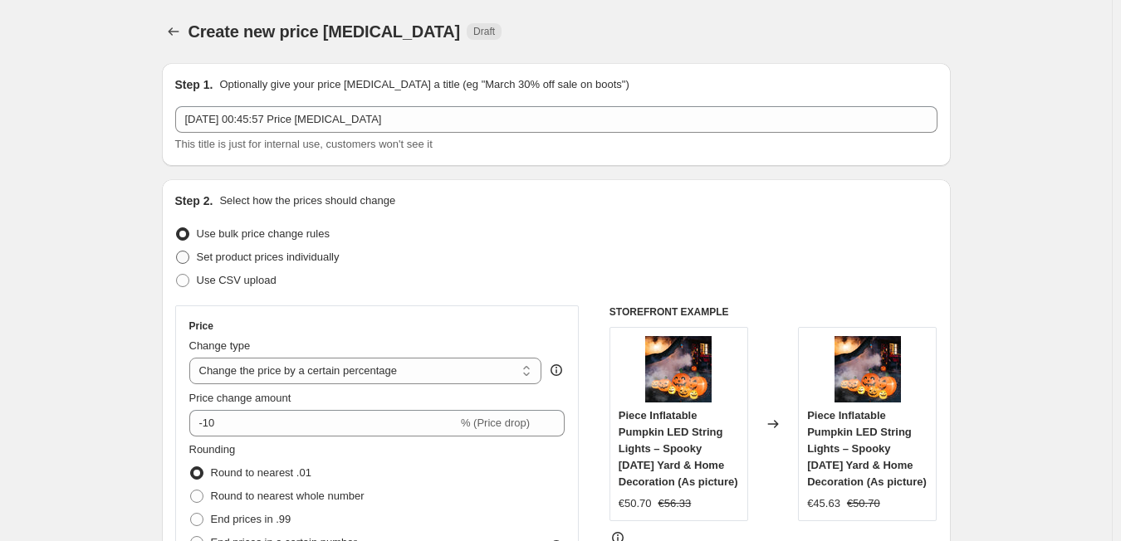
click at [202, 257] on span "Set product prices individually" at bounding box center [268, 257] width 143 height 12
click at [177, 252] on input "Set product prices individually" at bounding box center [176, 251] width 1 height 1
radio input "true"
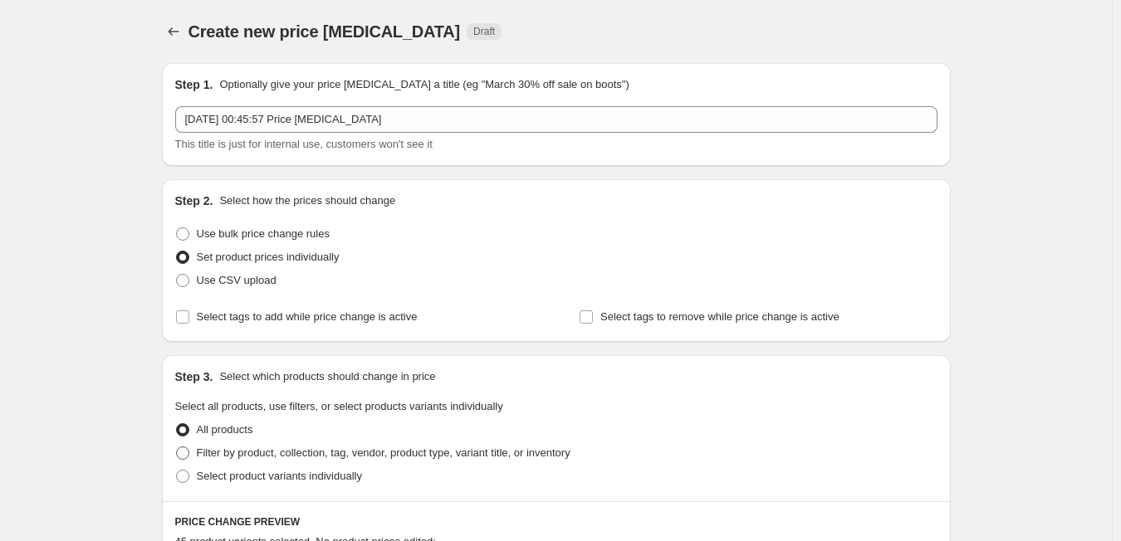
click at [186, 458] on span at bounding box center [182, 453] width 13 height 13
click at [177, 448] on input "Filter by product, collection, tag, vendor, product type, variant title, or inv…" at bounding box center [176, 447] width 1 height 1
radio input "true"
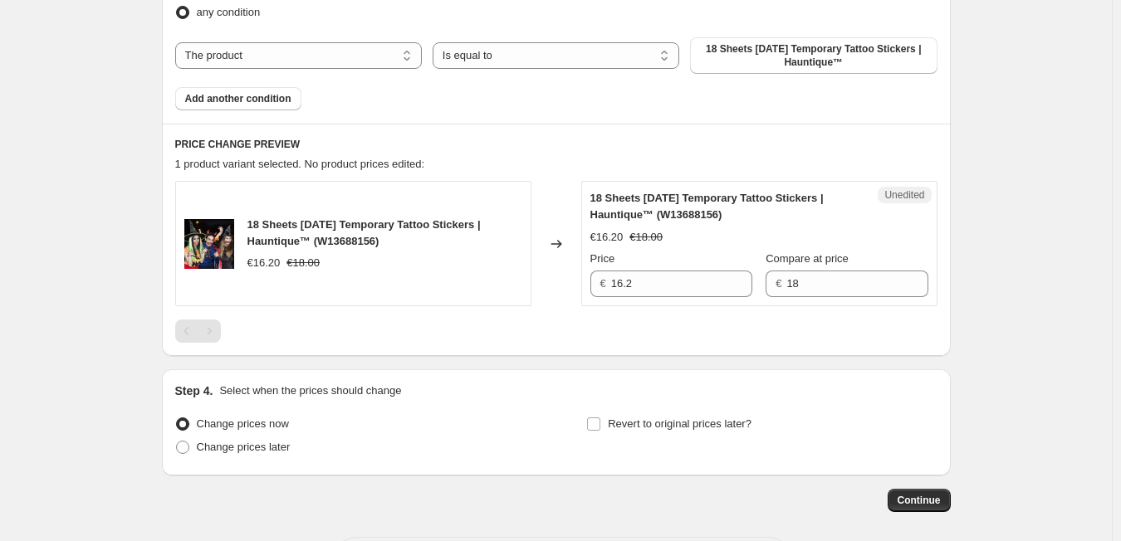
scroll to position [594, 0]
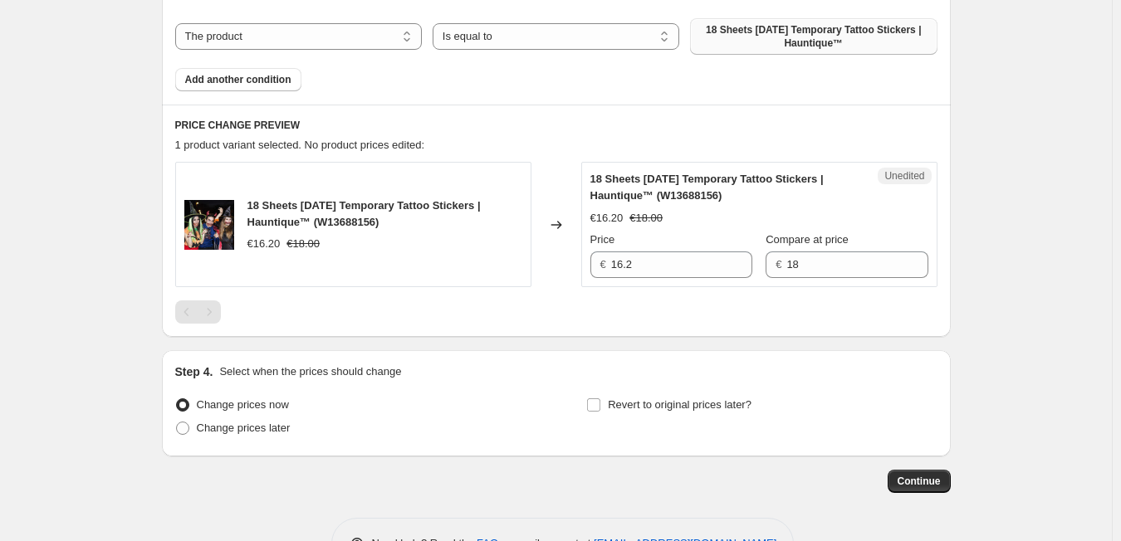
click at [766, 36] on span "18 Sheets [DATE] Temporary Tattoo Stickers | Hauntique™" at bounding box center [813, 36] width 227 height 27
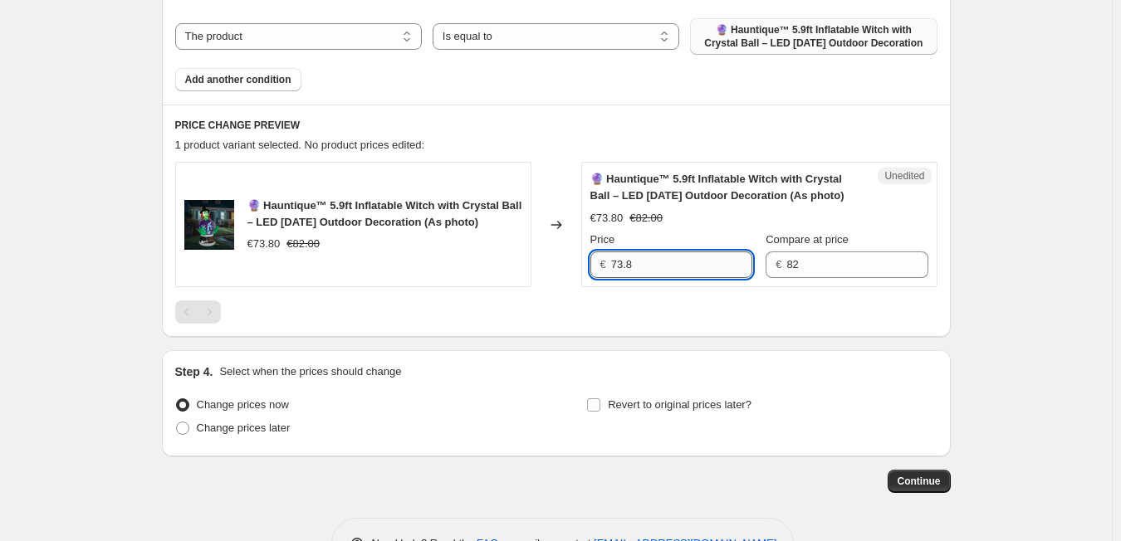
click at [650, 261] on input "73.8" at bounding box center [681, 265] width 141 height 27
type input "72.33"
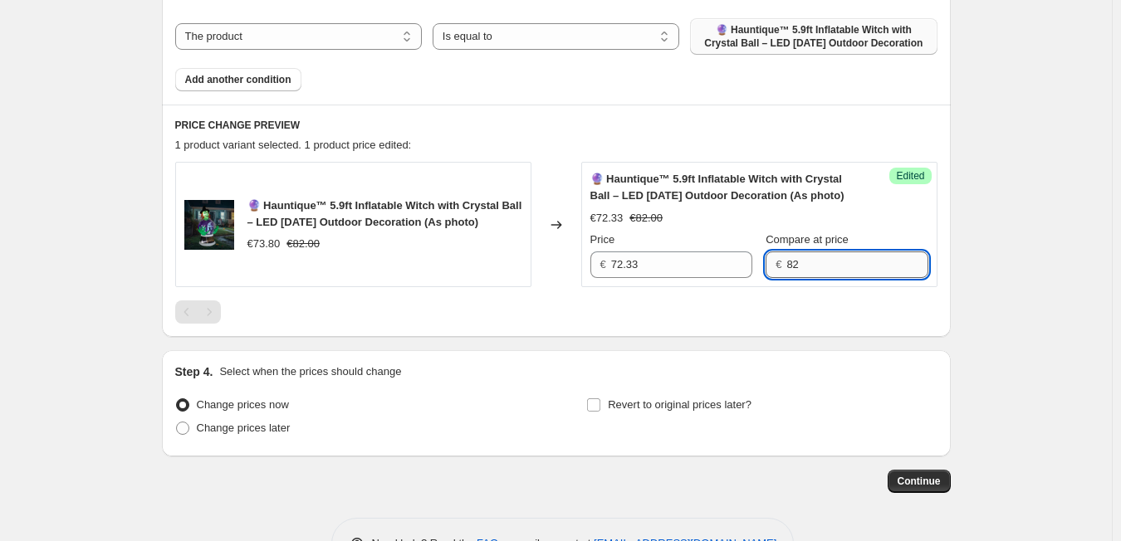
click at [820, 276] on input "82" at bounding box center [856, 265] width 141 height 27
type input "94"
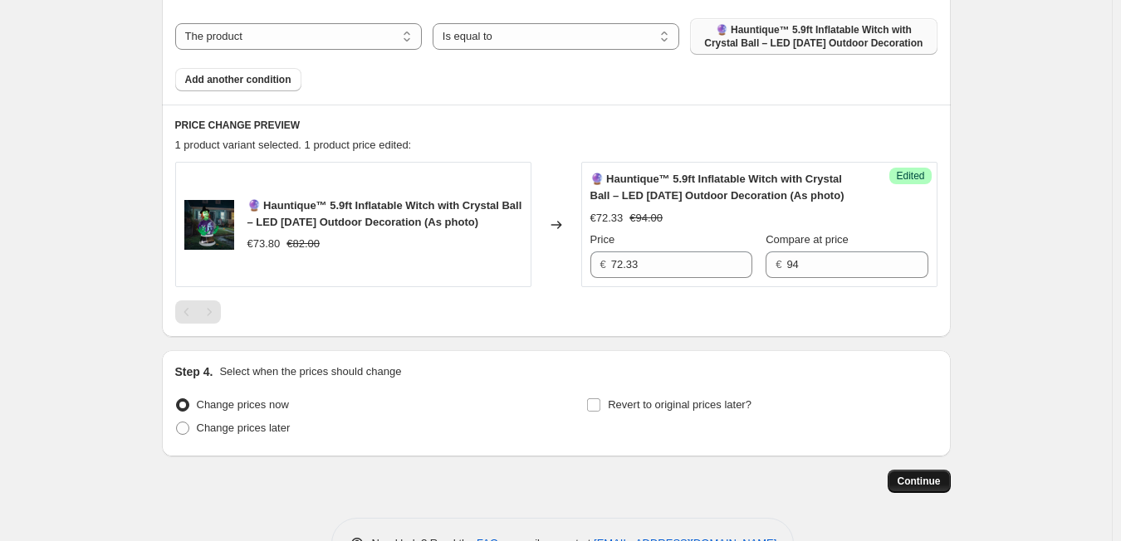
click at [927, 485] on span "Continue" at bounding box center [919, 481] width 43 height 13
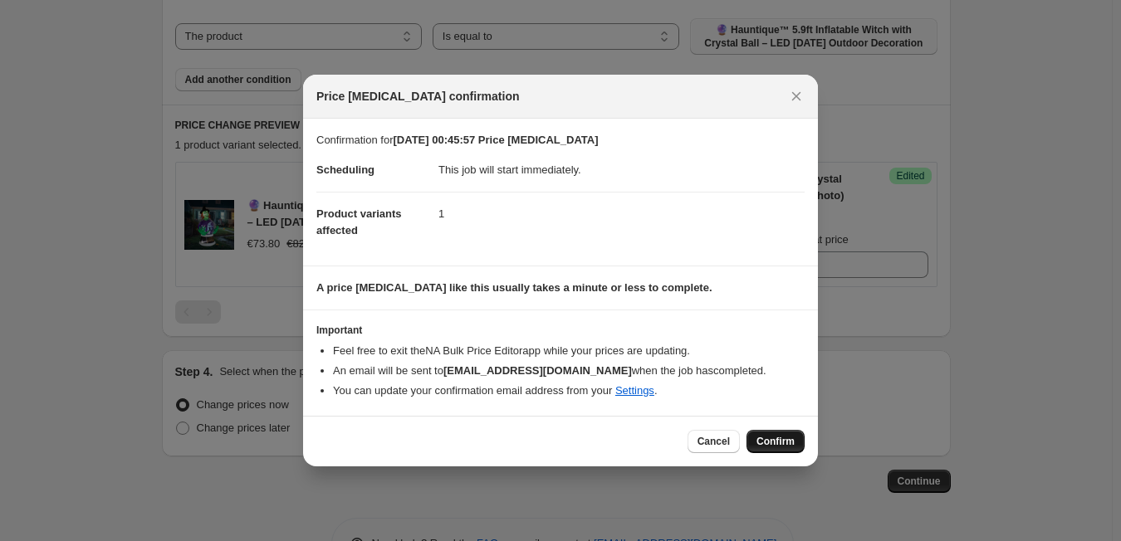
click at [779, 436] on span "Confirm" at bounding box center [776, 441] width 38 height 13
